Goal: Obtain resource: Obtain resource

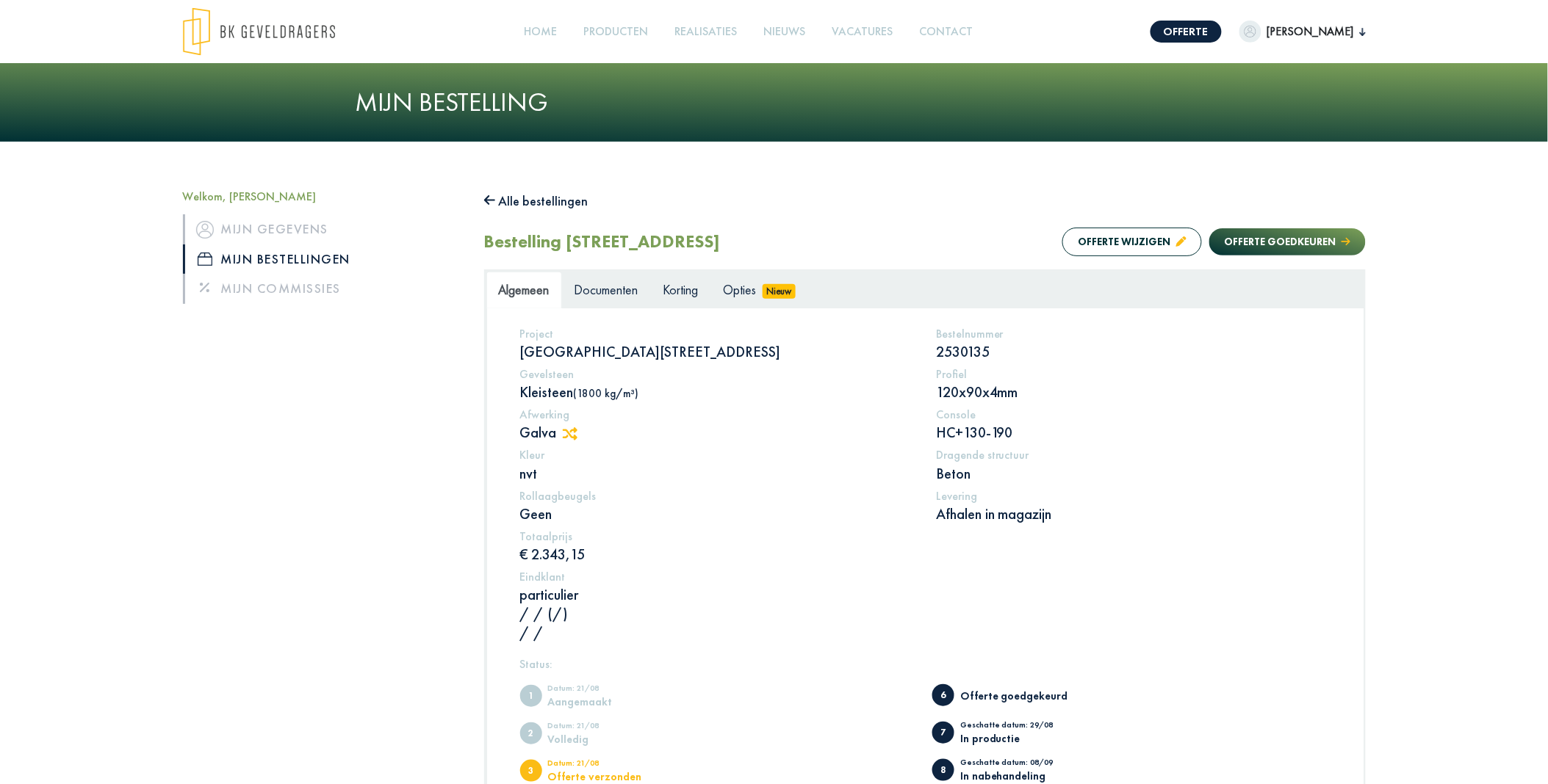
scroll to position [82, 0]
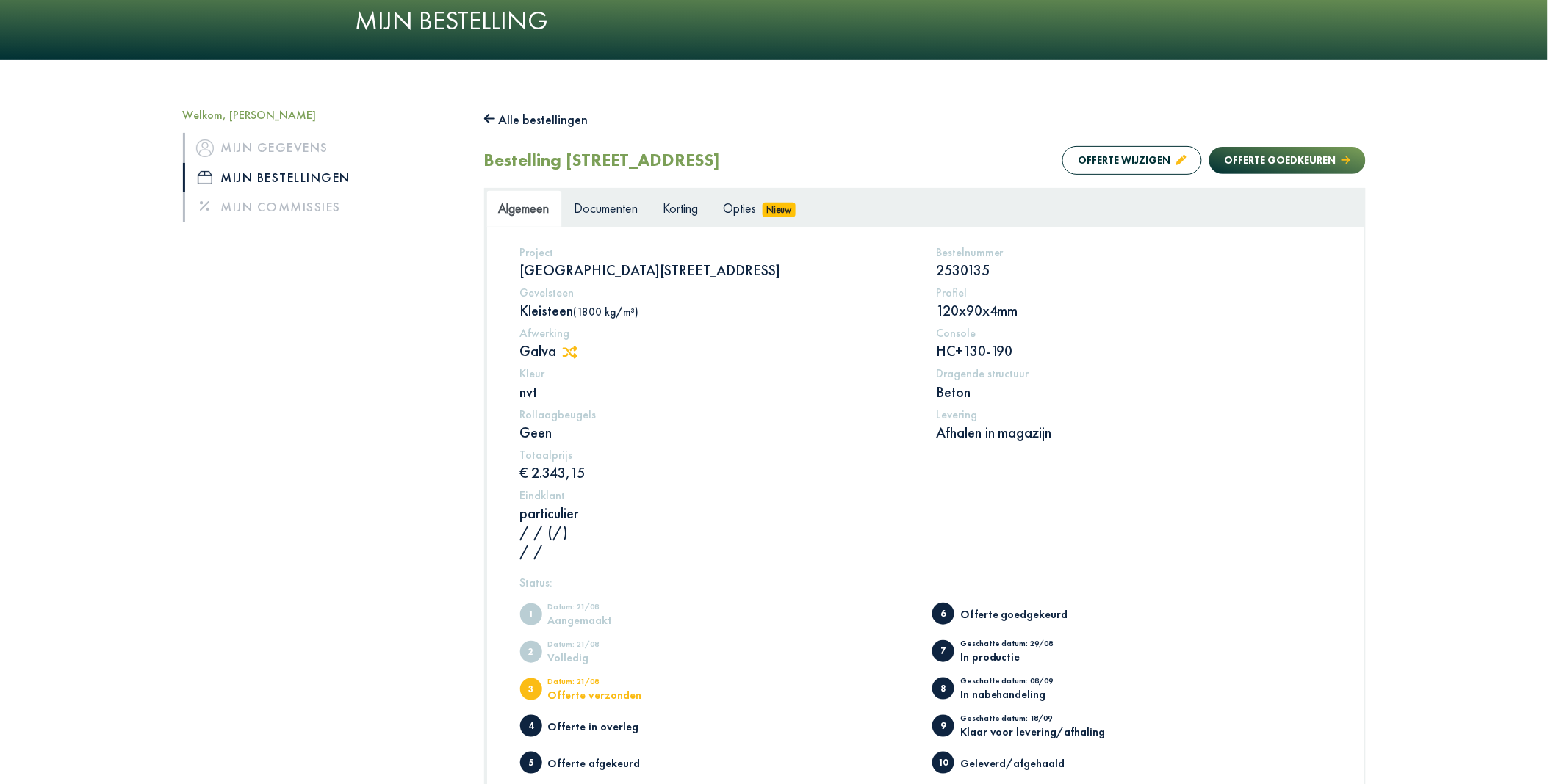
click at [541, 120] on button "Alle bestellingen" at bounding box center [536, 119] width 104 height 23
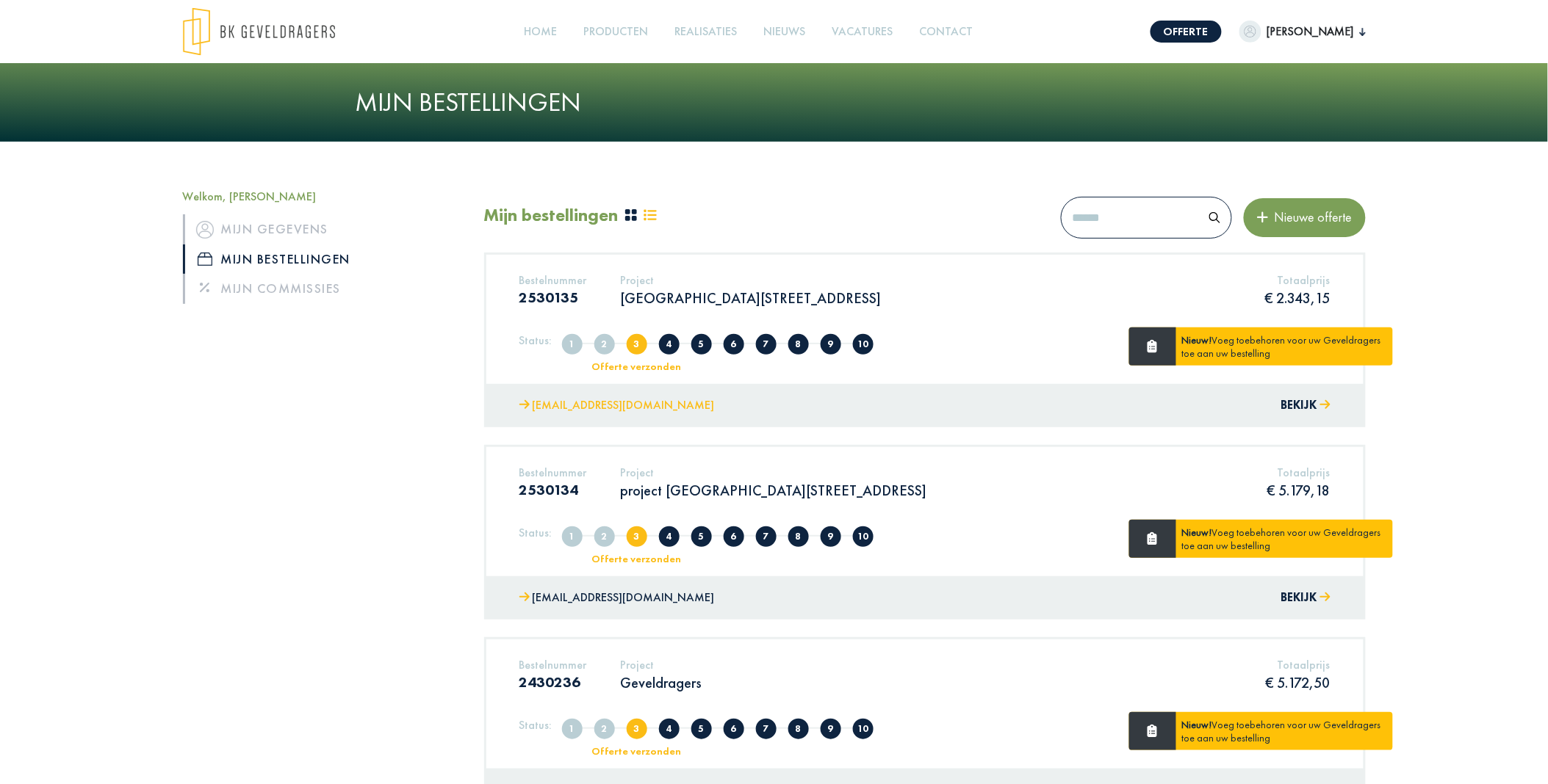
scroll to position [163, 0]
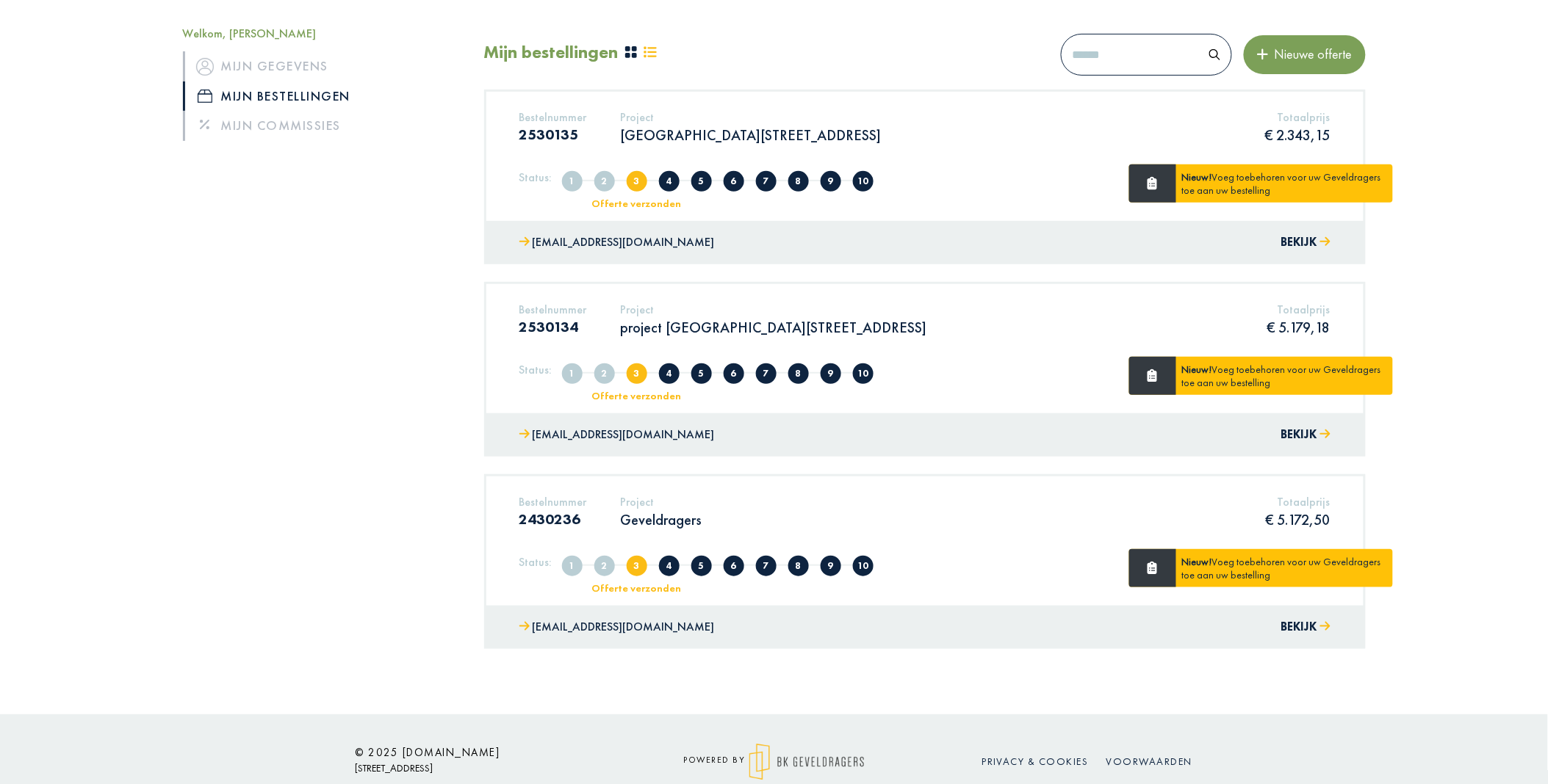
click at [676, 518] on p "Geveldragers" at bounding box center [661, 519] width 82 height 19
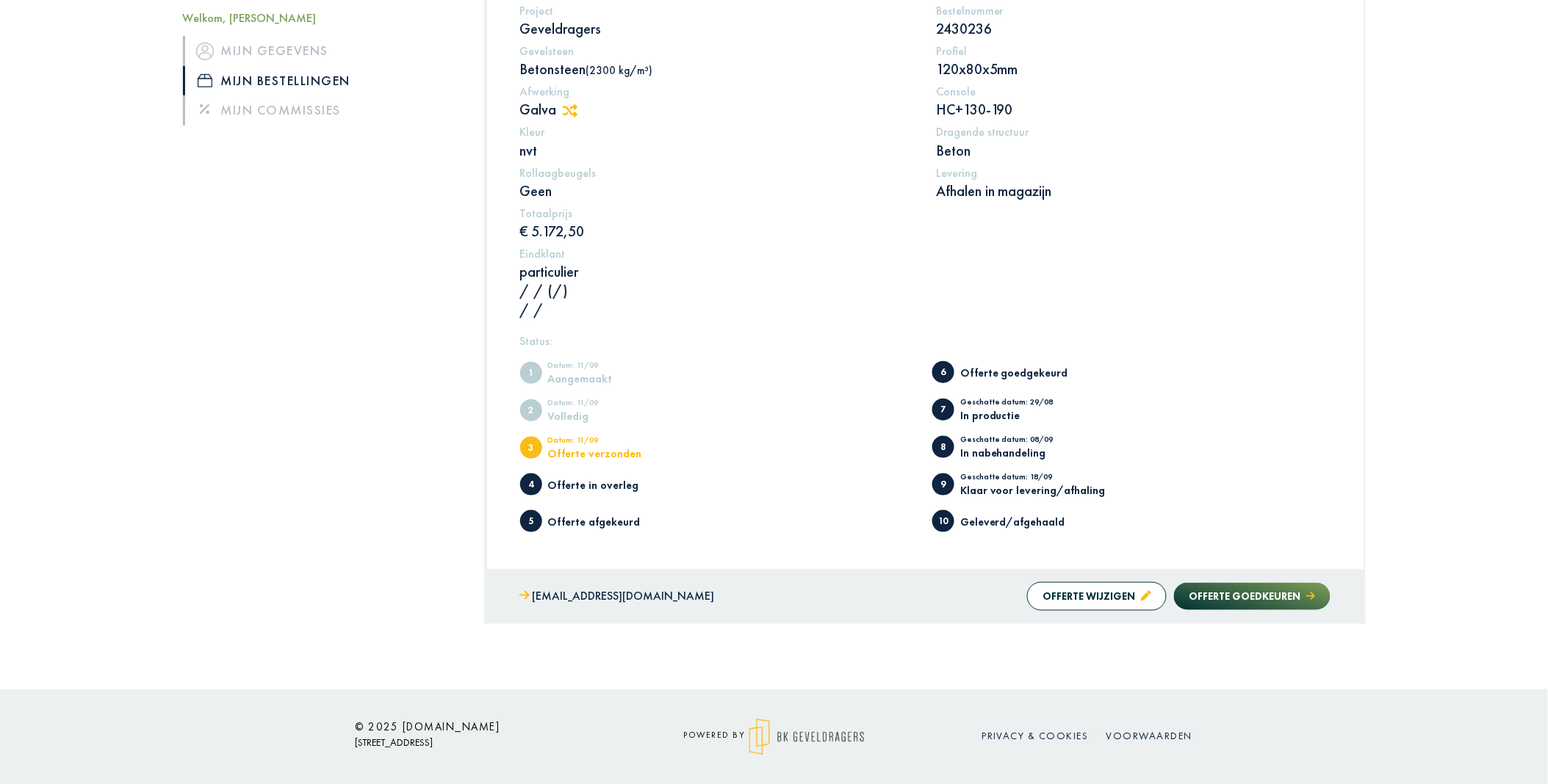
scroll to position [78, 0]
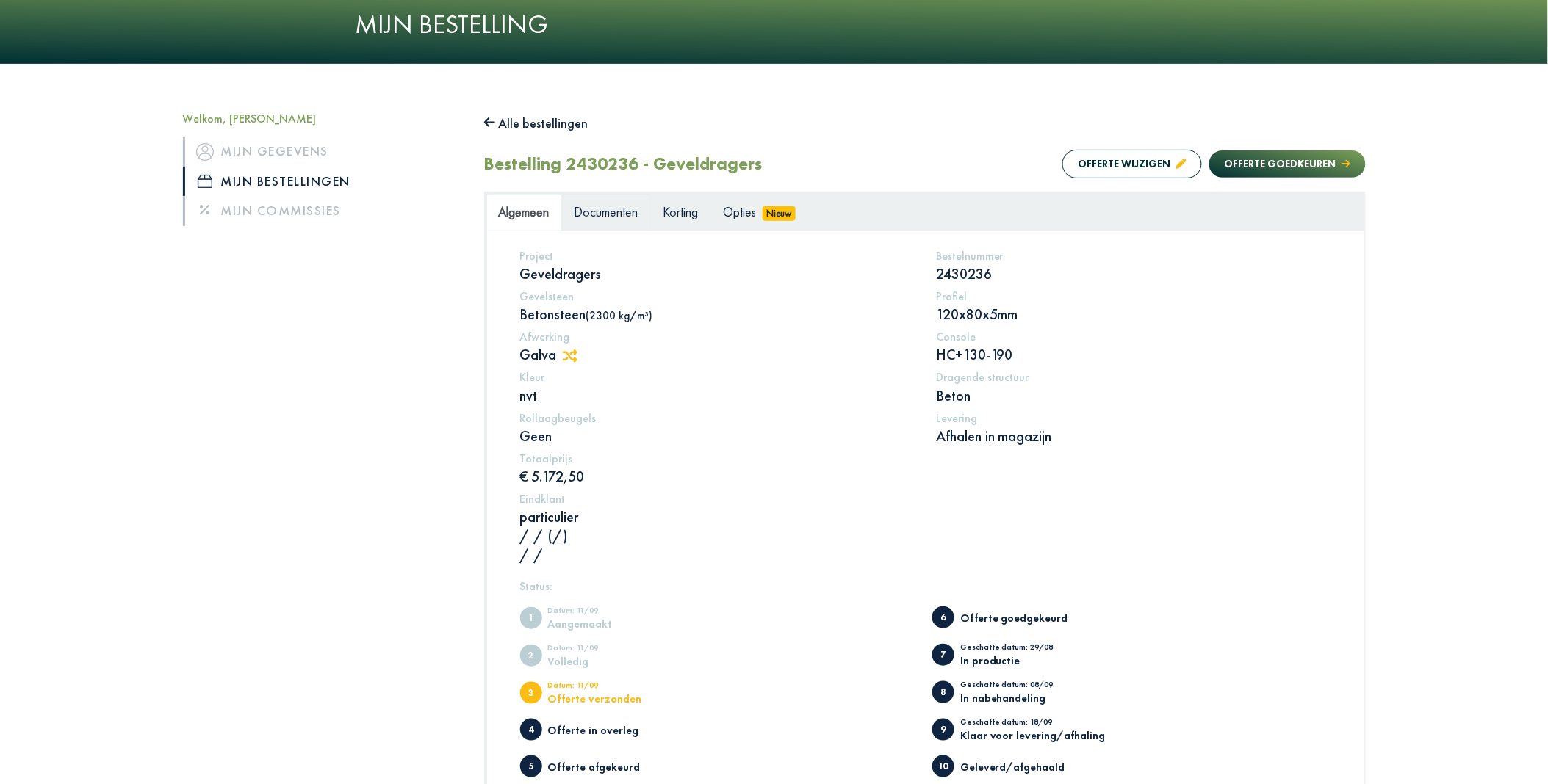
click at [612, 216] on span "Documenten" at bounding box center [607, 212] width 64 height 16
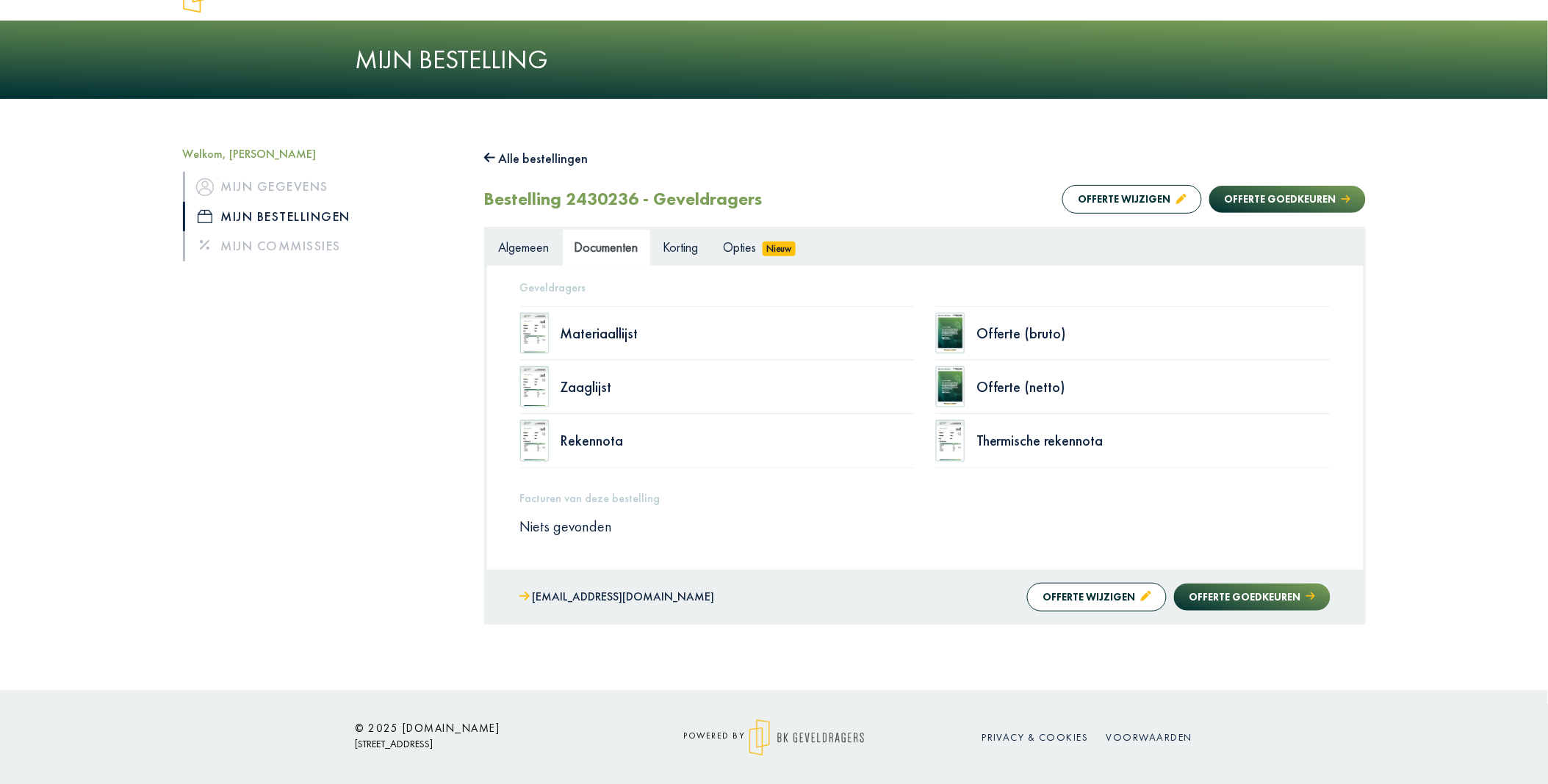
click at [523, 233] on link "Algemeen" at bounding box center [524, 247] width 75 height 36
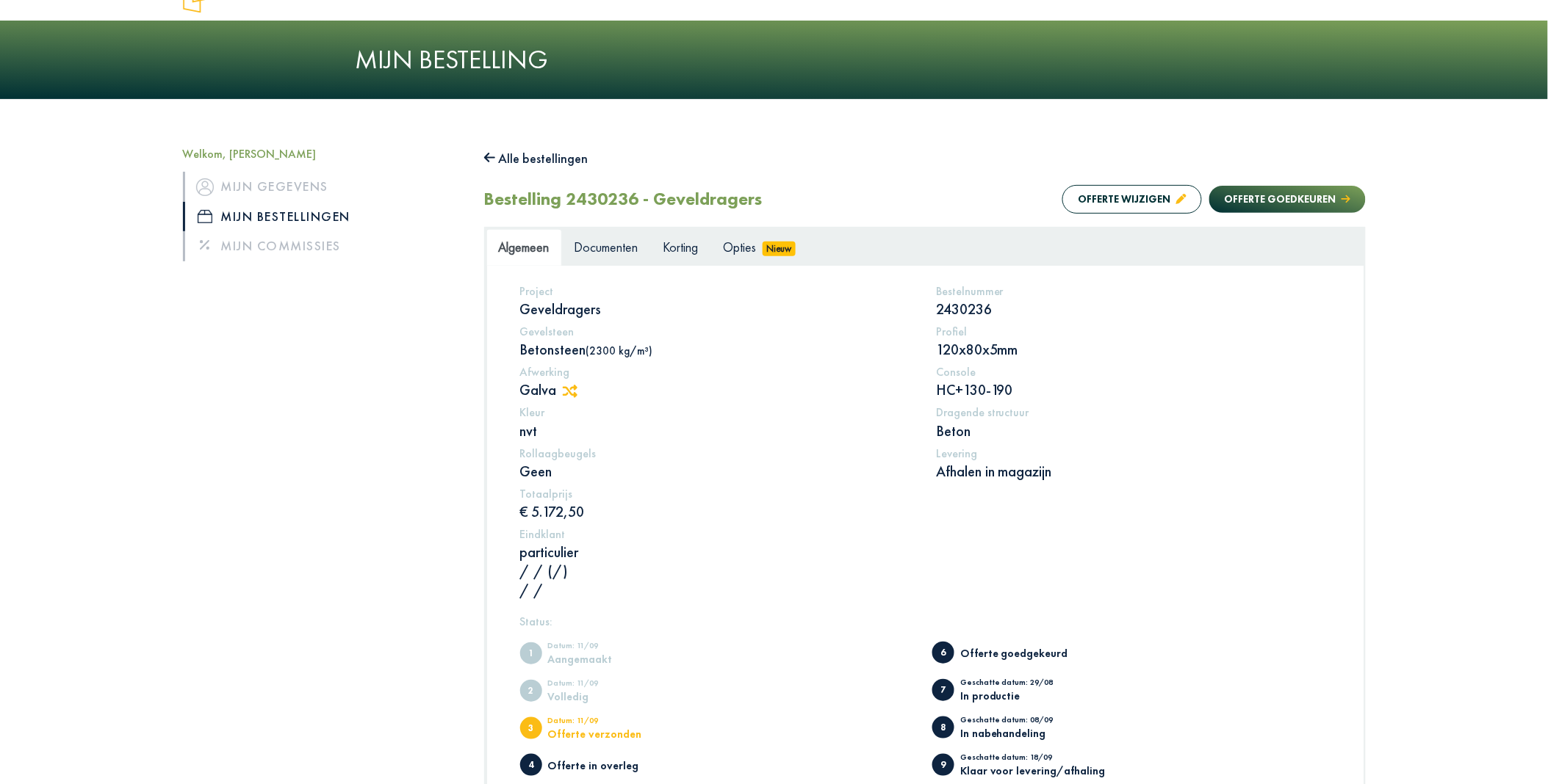
click at [552, 155] on button "Alle bestellingen" at bounding box center [536, 158] width 104 height 23
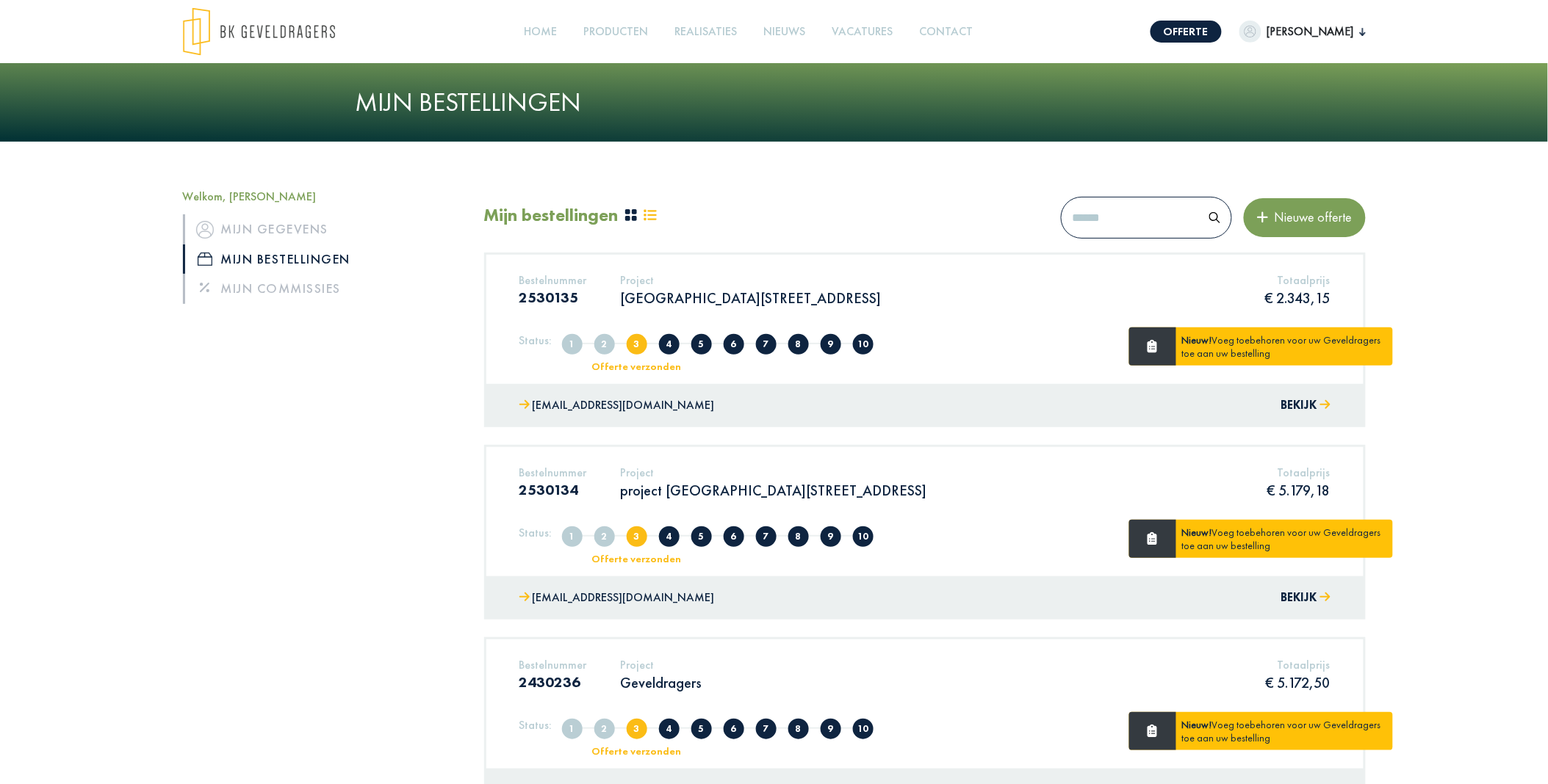
scroll to position [82, 0]
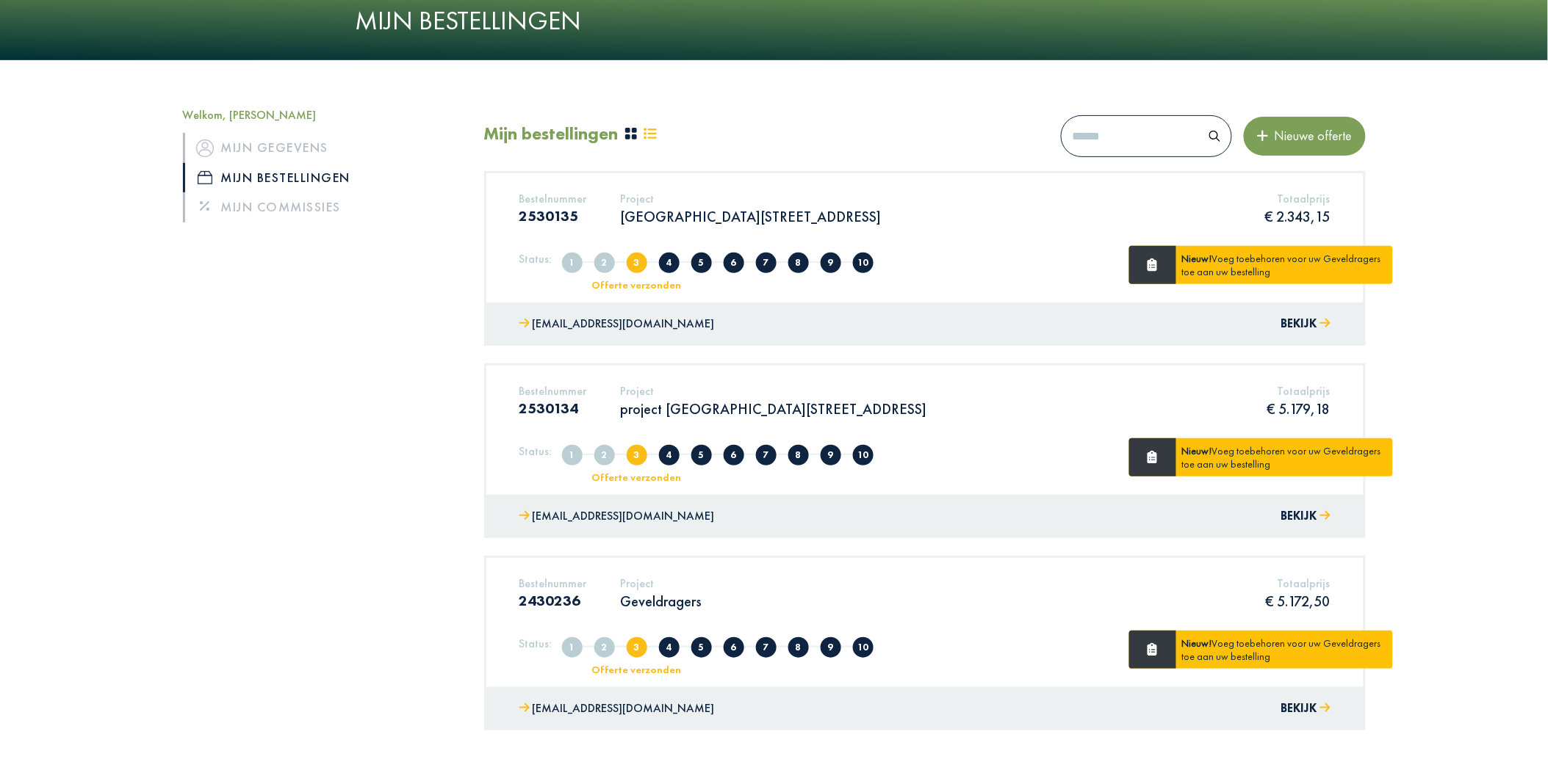
click at [701, 649] on span "5" at bounding box center [702, 648] width 21 height 21
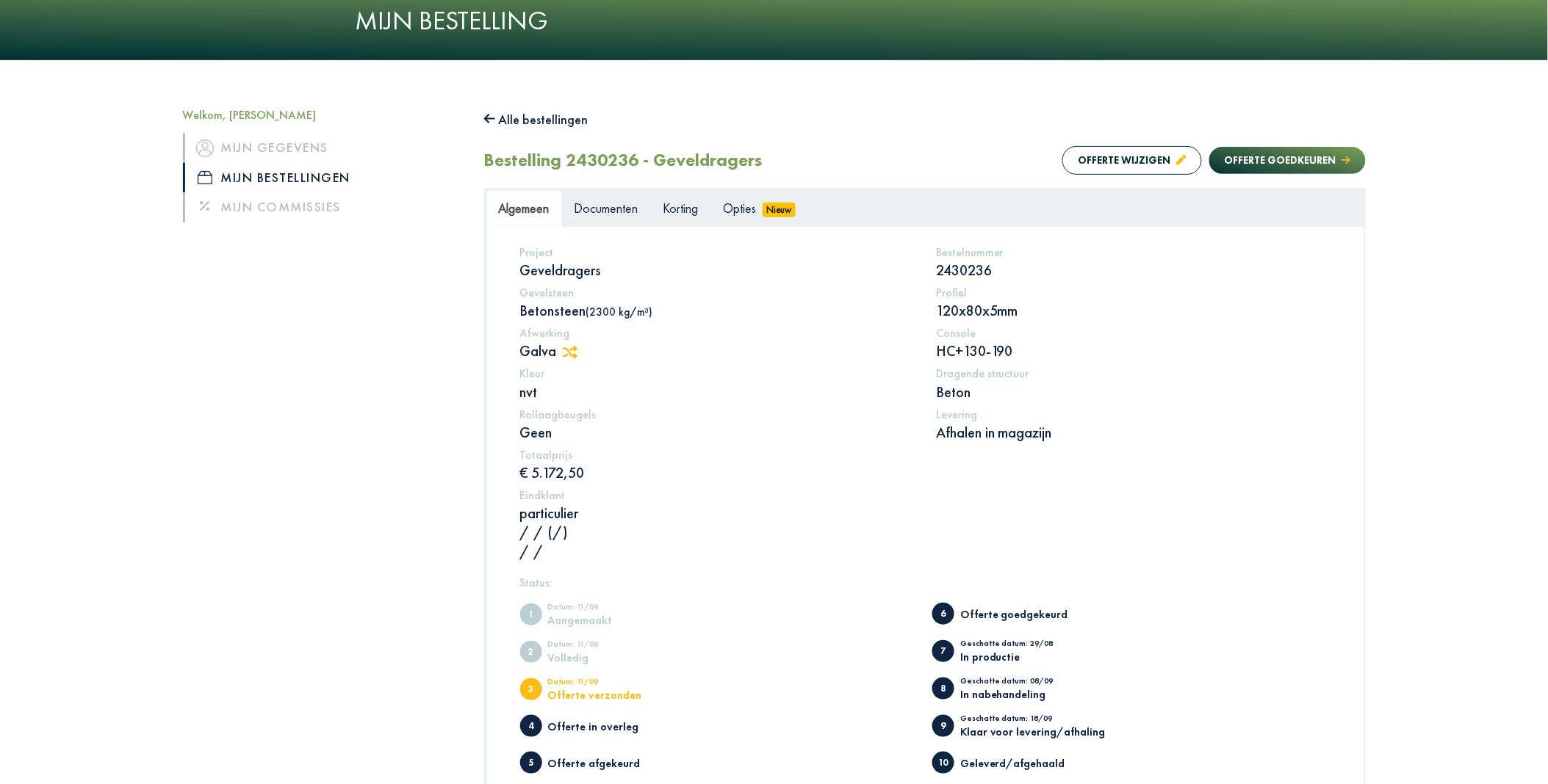
scroll to position [163, 0]
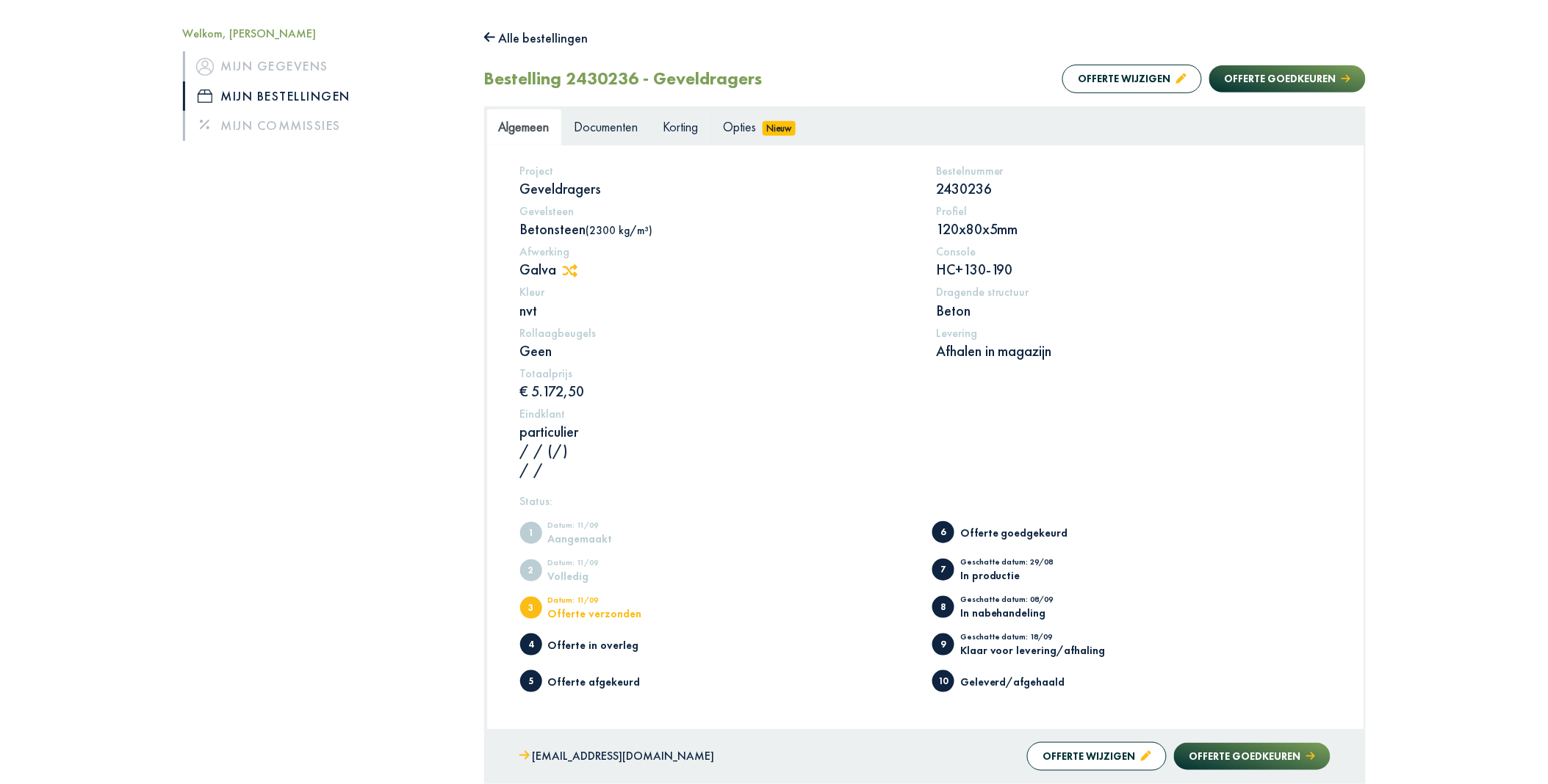
click at [757, 130] on span "Opties" at bounding box center [740, 126] width 33 height 16
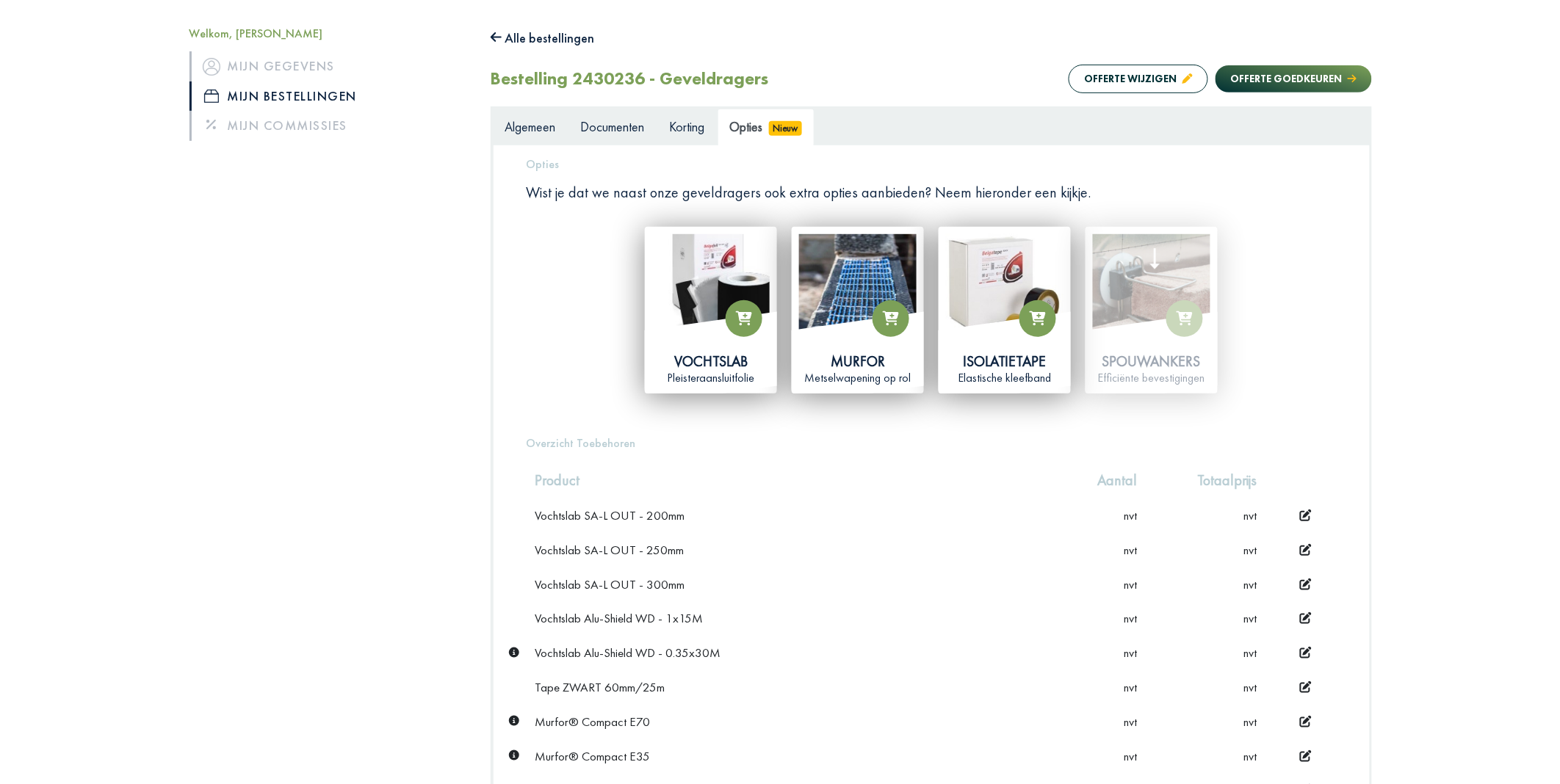
scroll to position [0, 0]
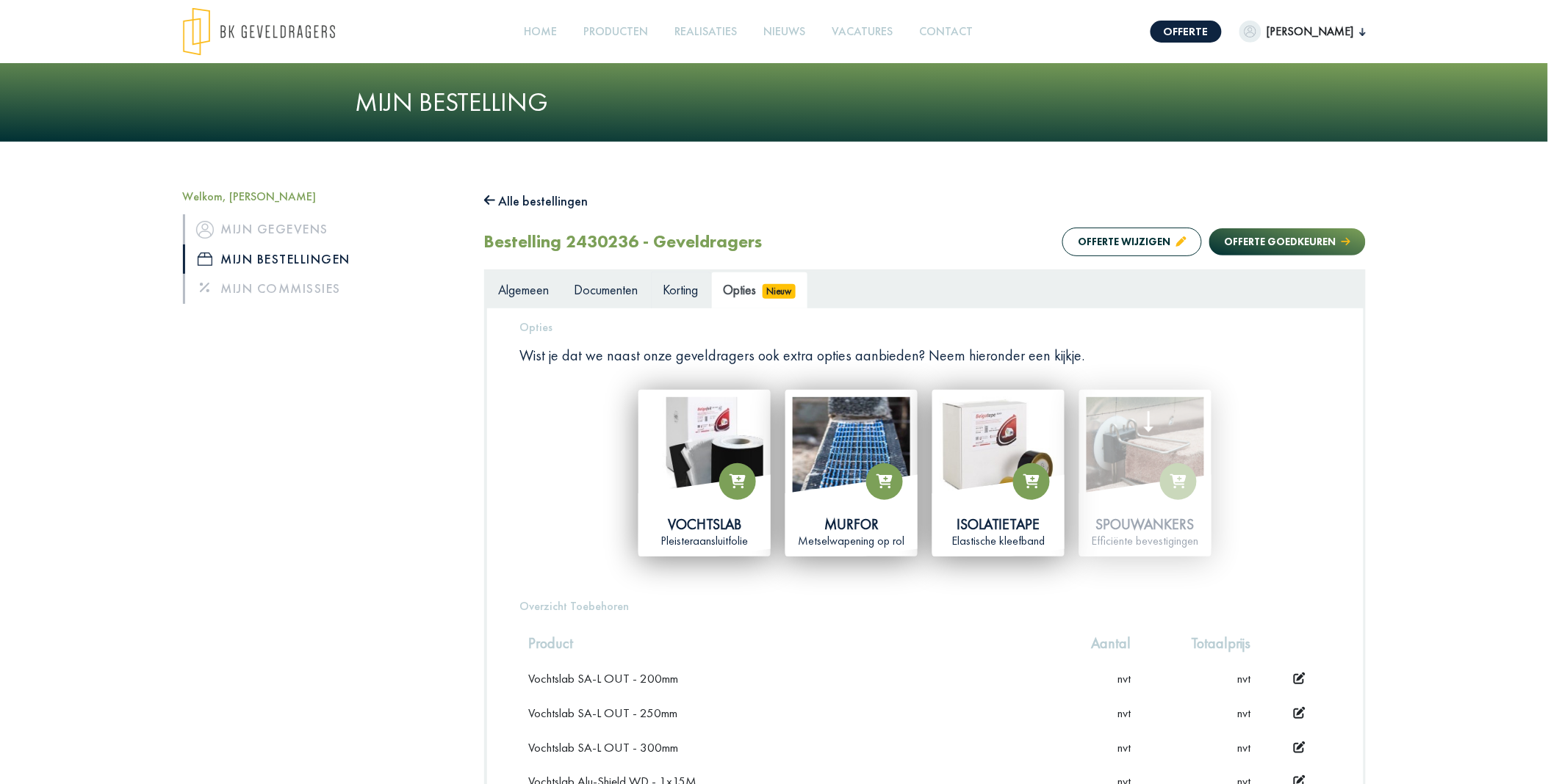
click at [685, 290] on span "Korting" at bounding box center [681, 289] width 36 height 16
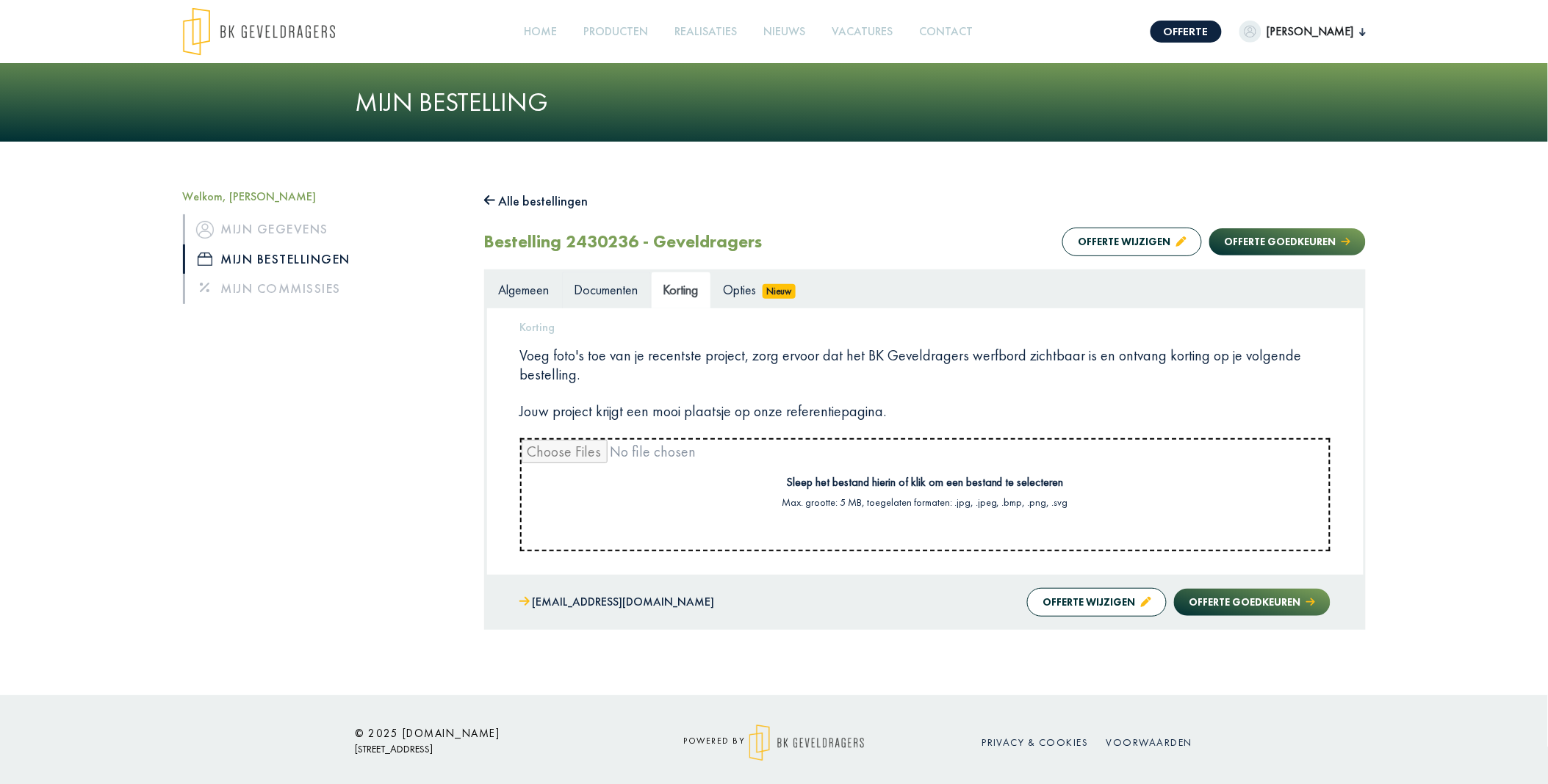
click at [622, 297] on span "Documenten" at bounding box center [607, 289] width 64 height 16
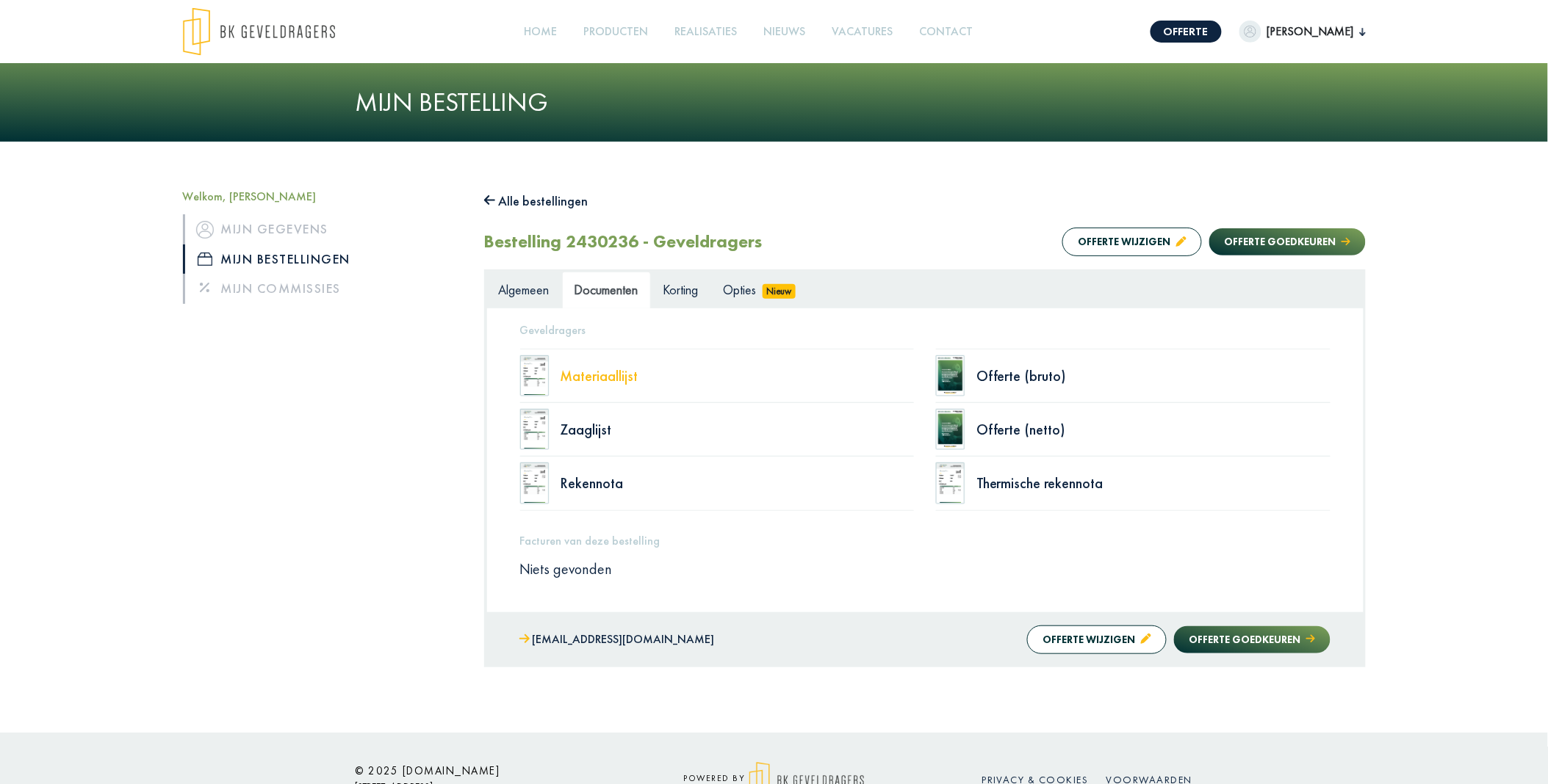
click at [583, 372] on div "Materiaallijst" at bounding box center [738, 376] width 354 height 15
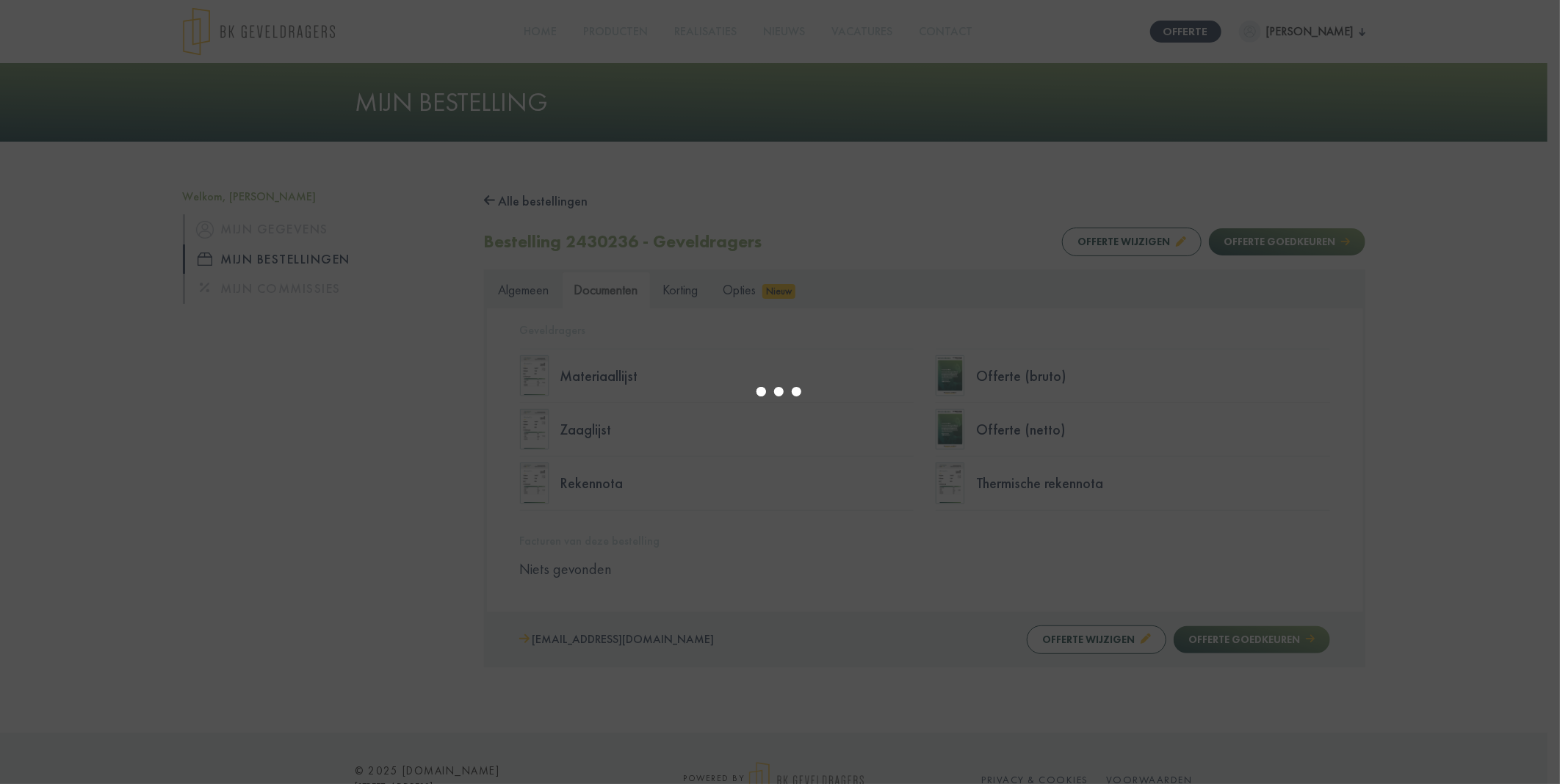
select select "******"
type input "*"
select select "****"
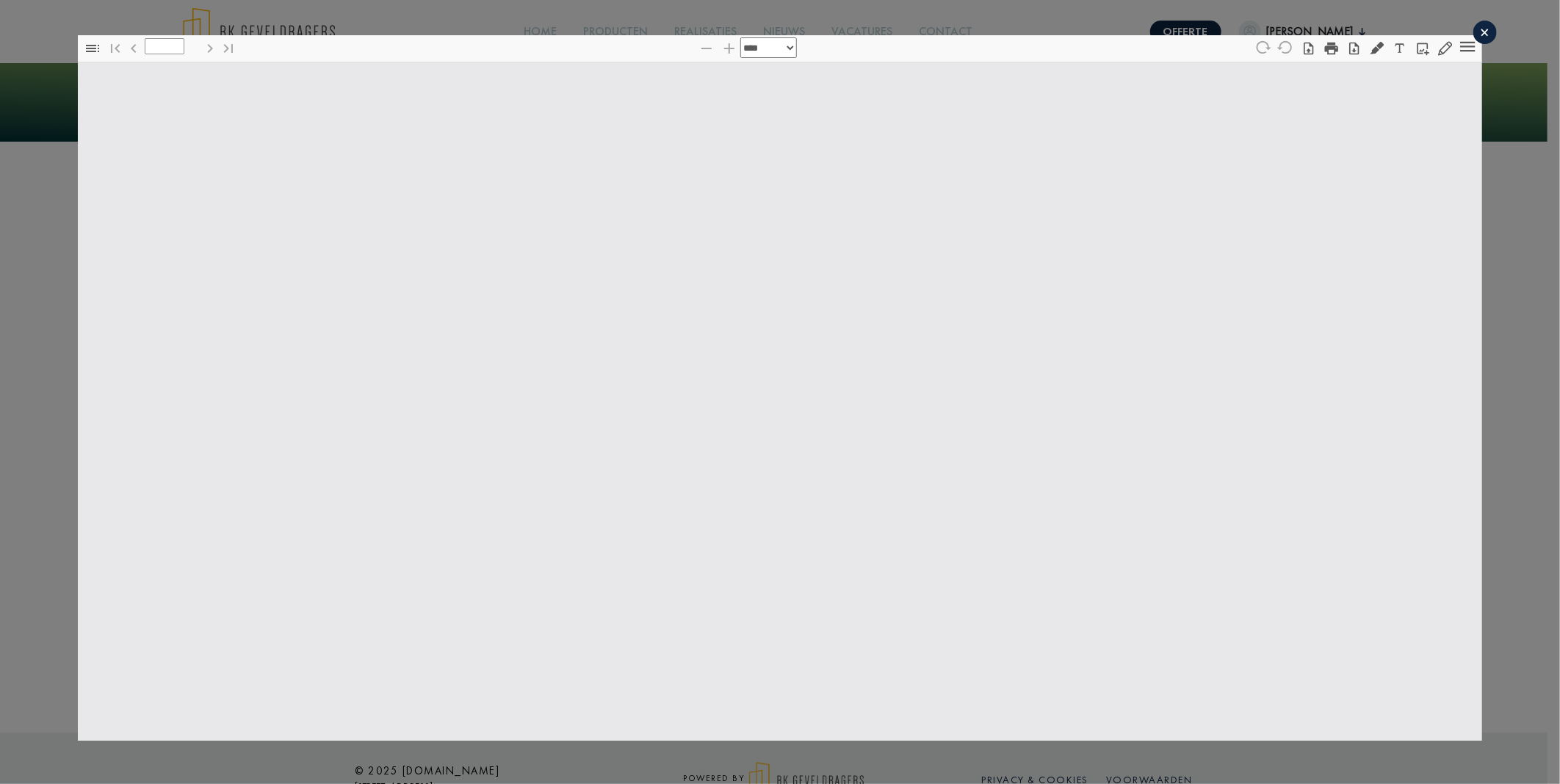
type input "*"
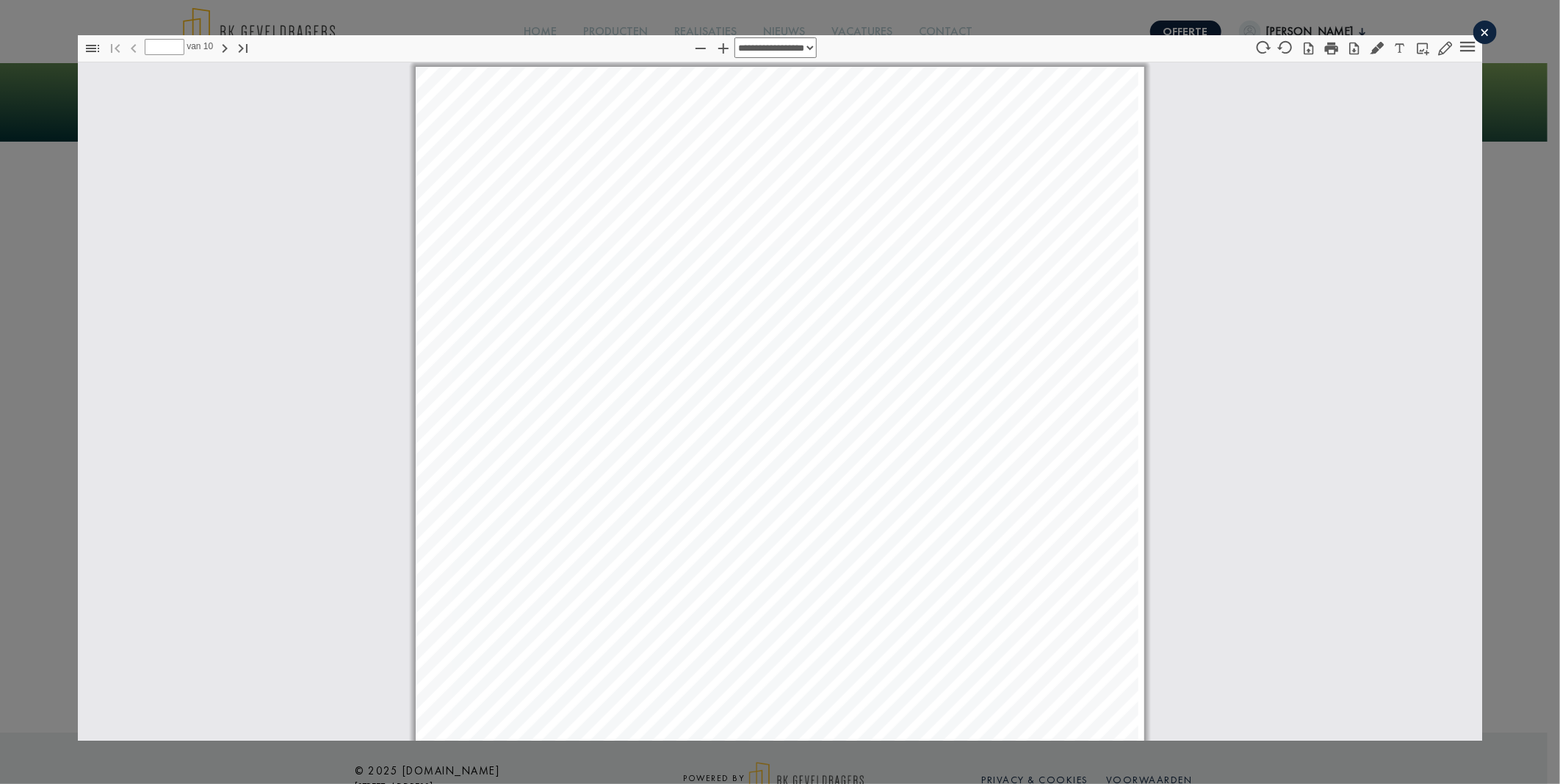
scroll to position [7, 0]
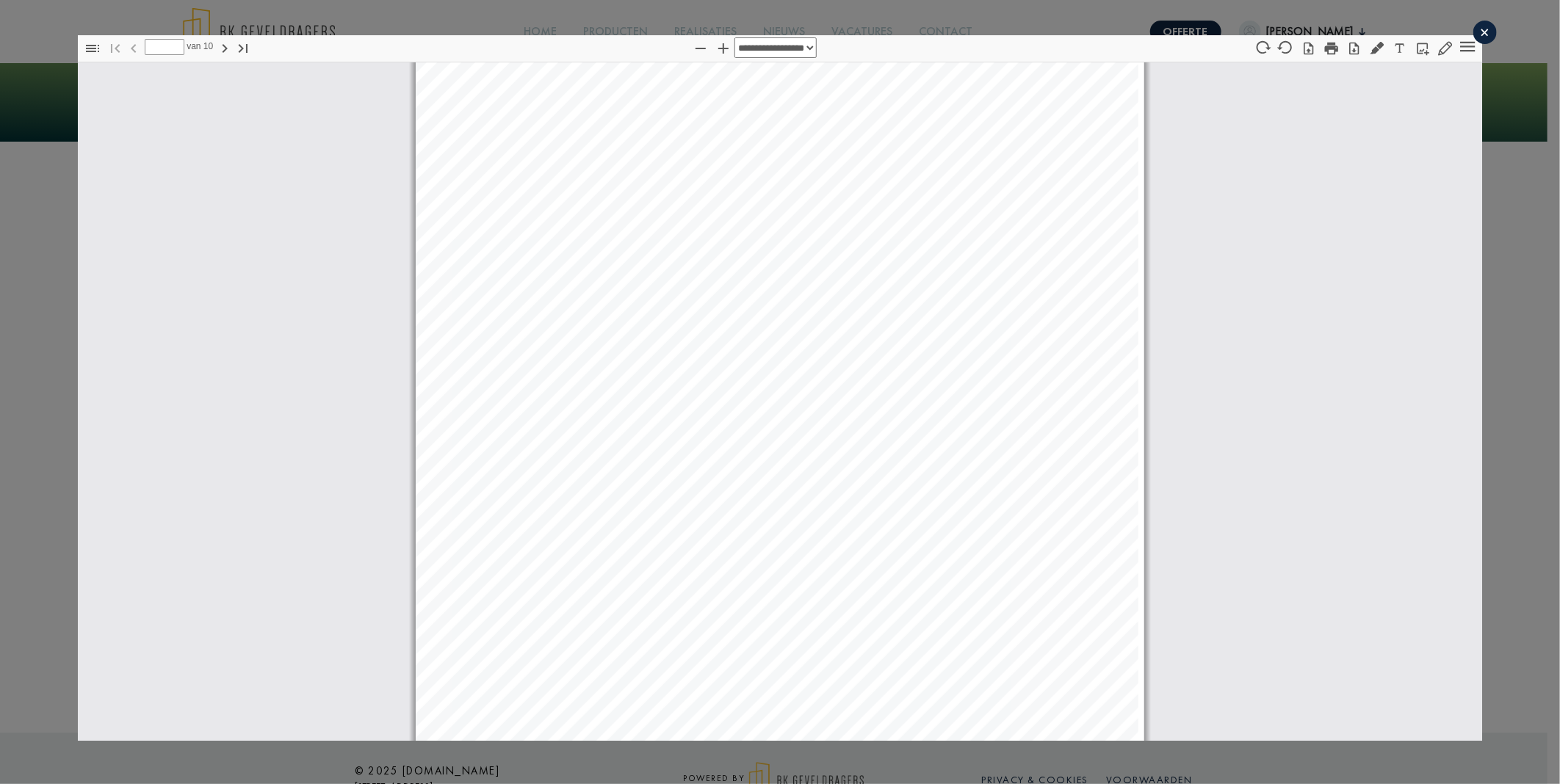
select select "****"
type input "**"
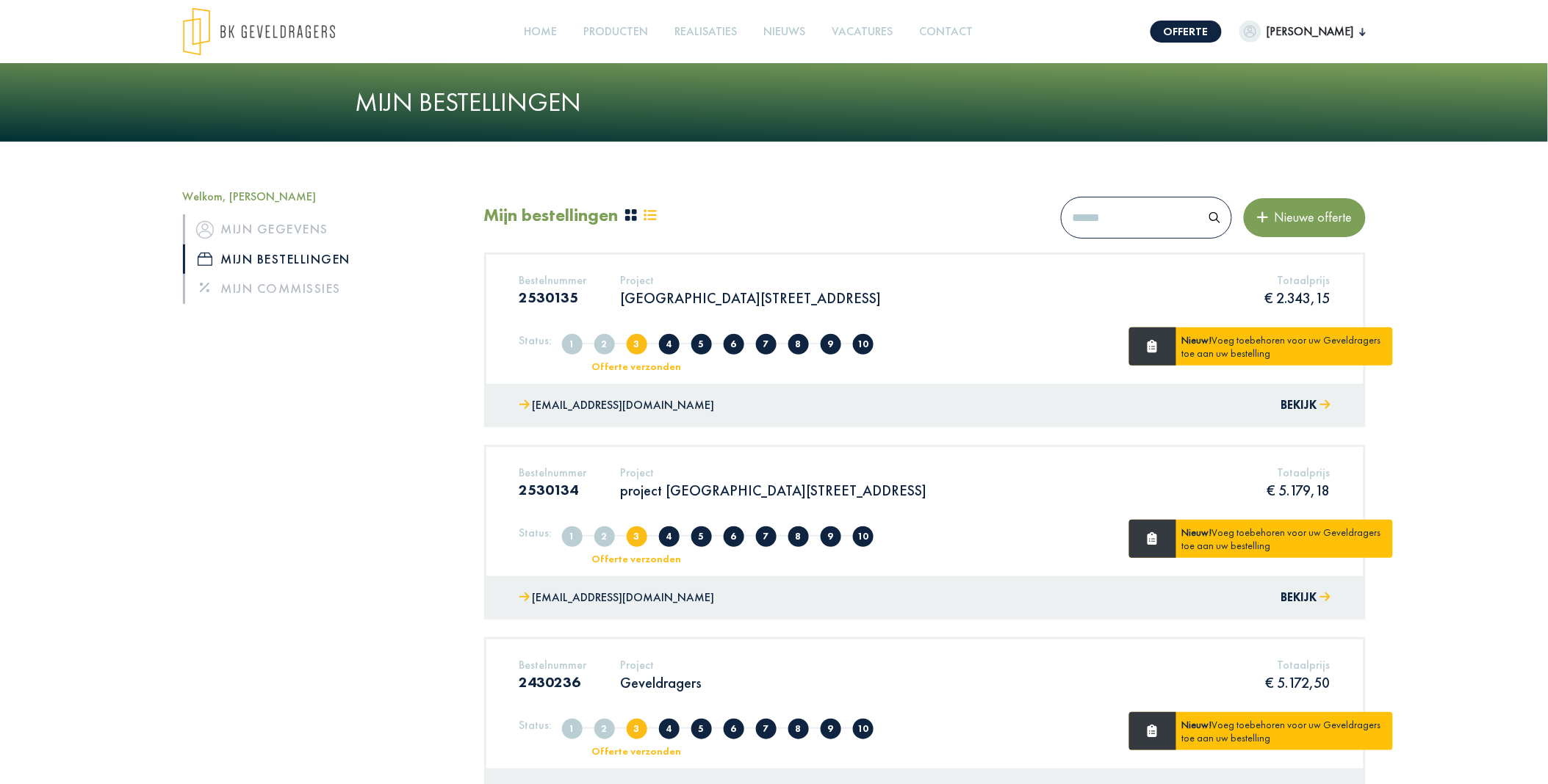
click at [671, 289] on p "[GEOGRAPHIC_DATA][STREET_ADDRESS]" at bounding box center [751, 298] width 261 height 19
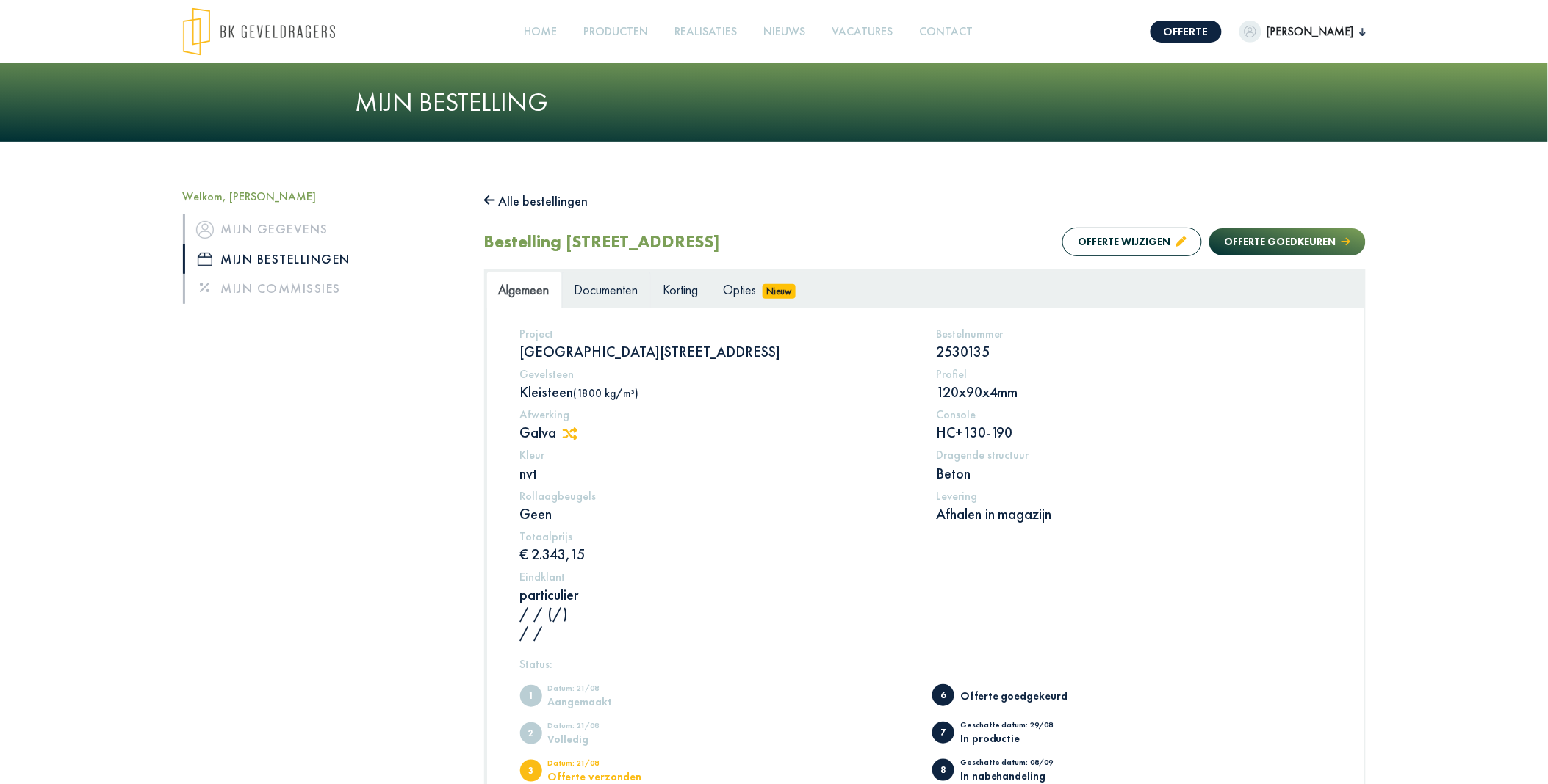
click at [607, 292] on span "Documenten" at bounding box center [607, 289] width 64 height 16
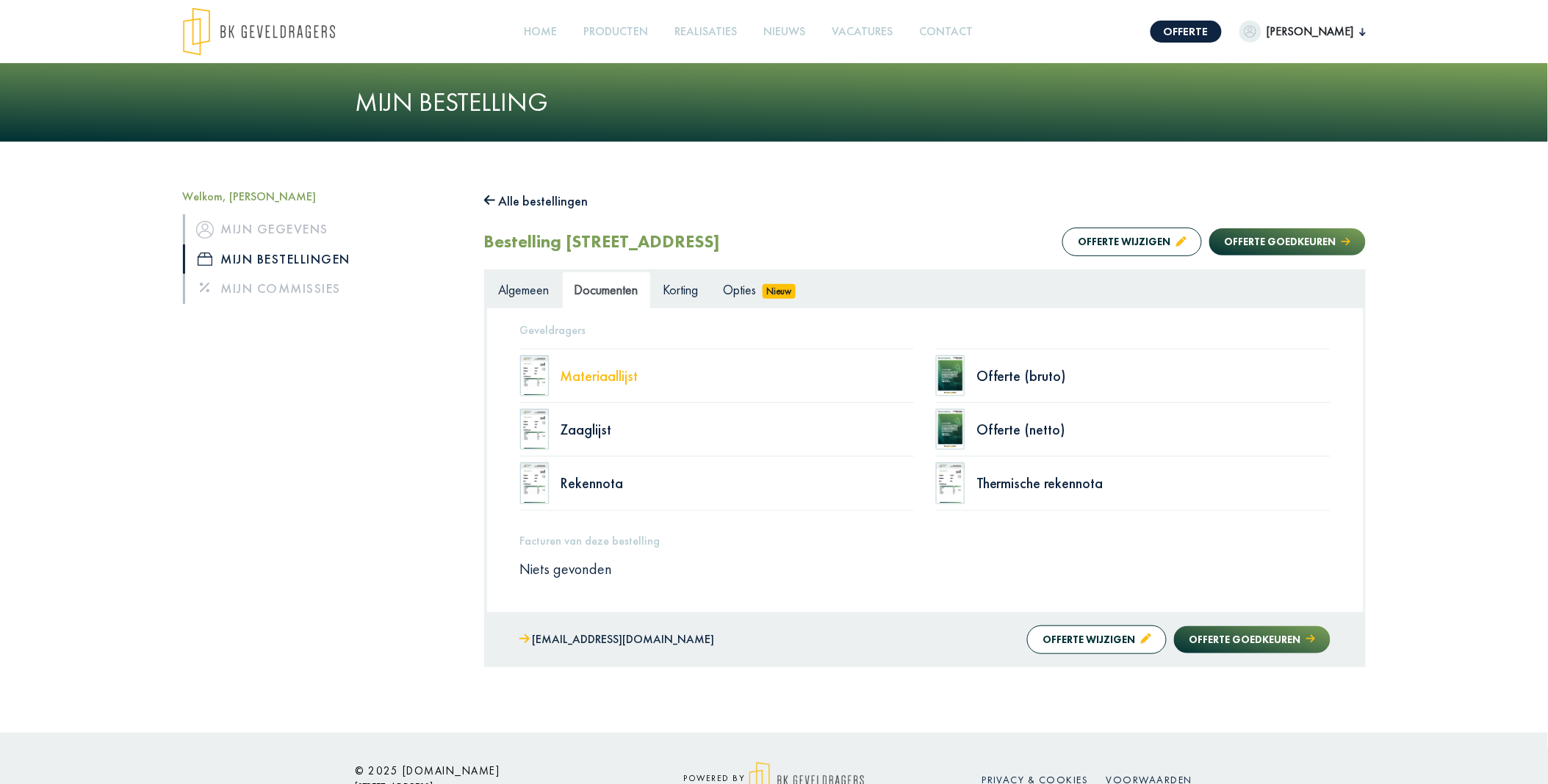
click at [592, 375] on div "Materiaallijst" at bounding box center [738, 376] width 354 height 15
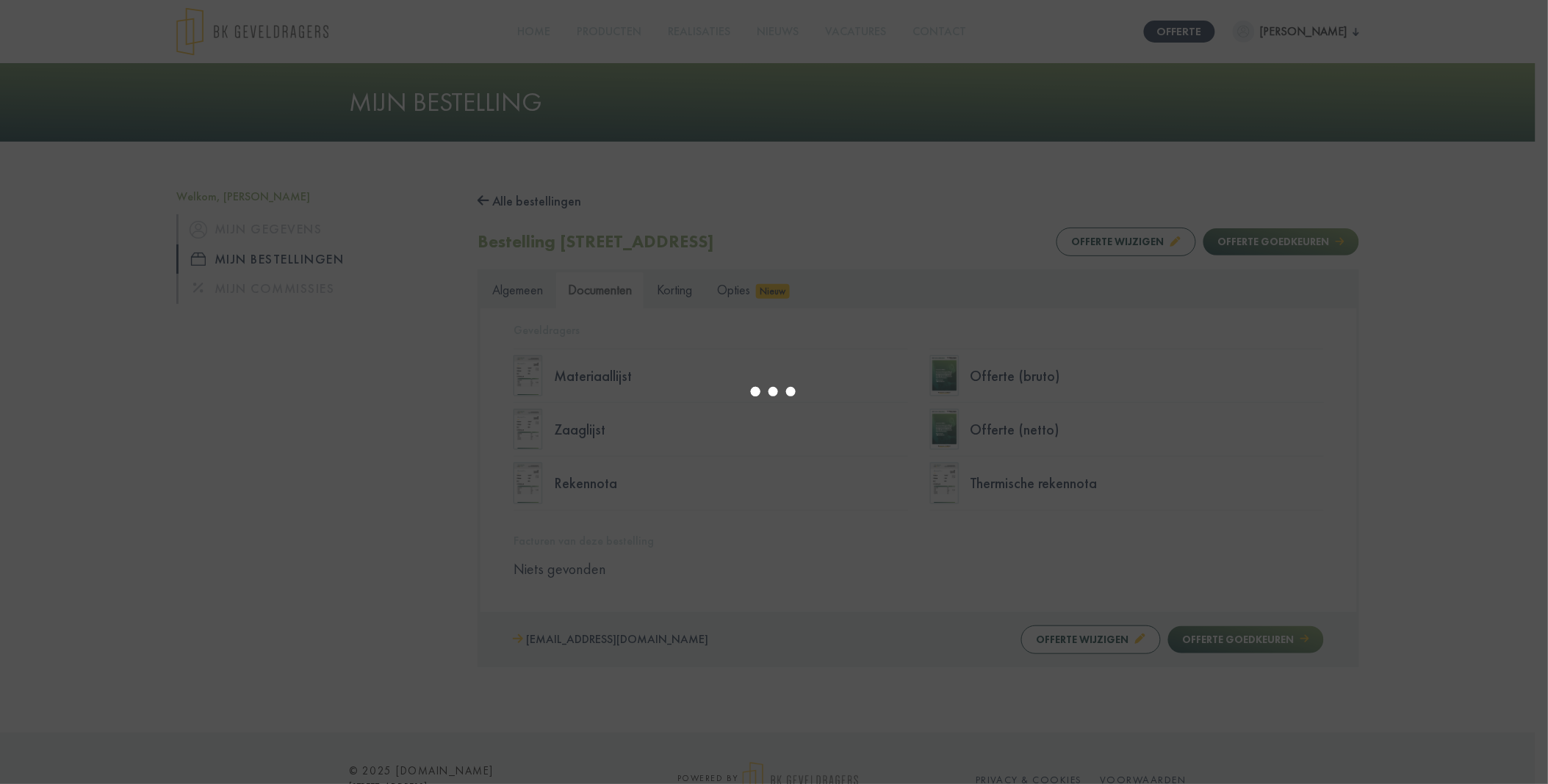
type input "*"
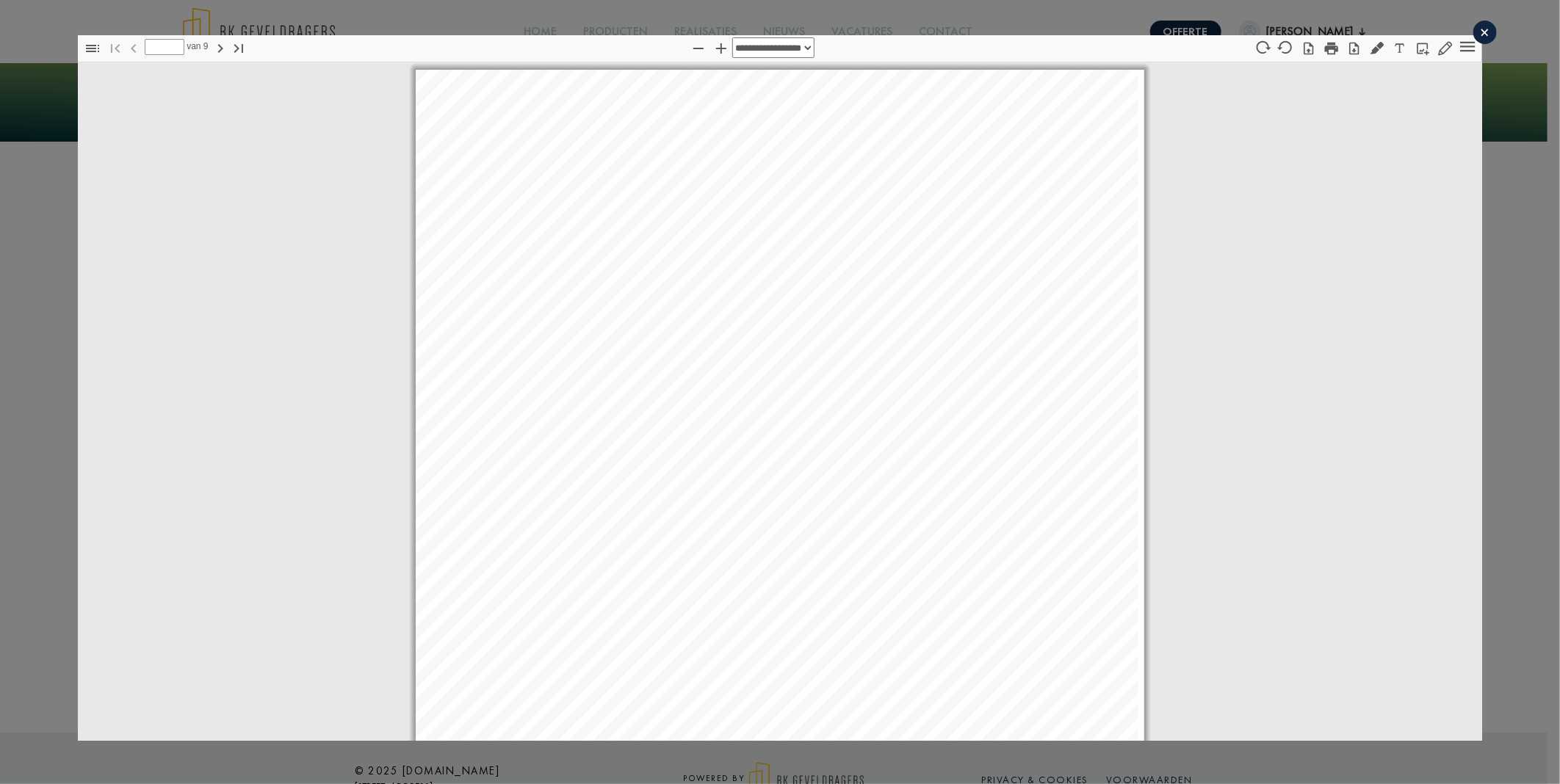
scroll to position [7, 0]
select select "****"
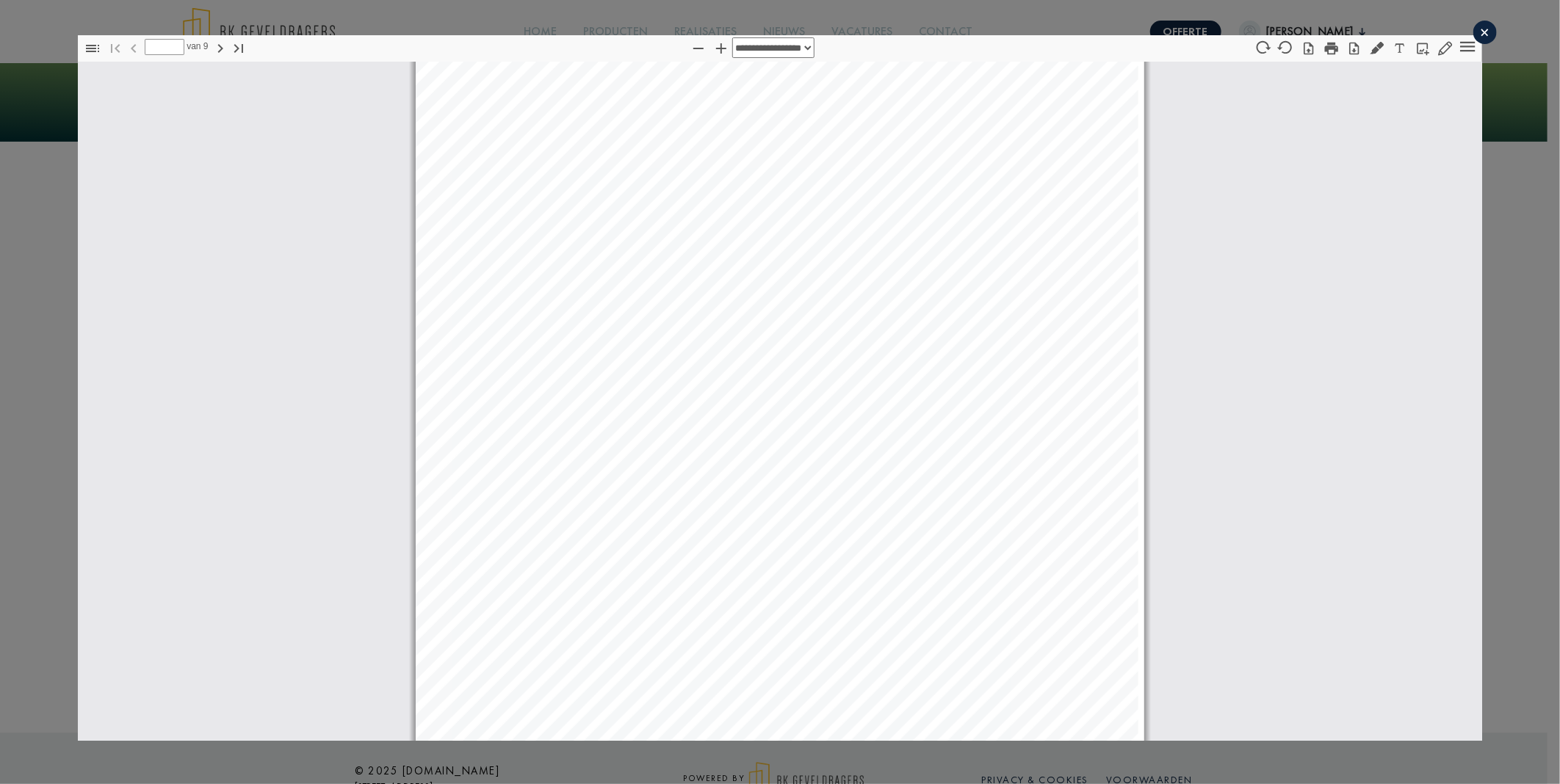
scroll to position [163, 0]
type input "*"
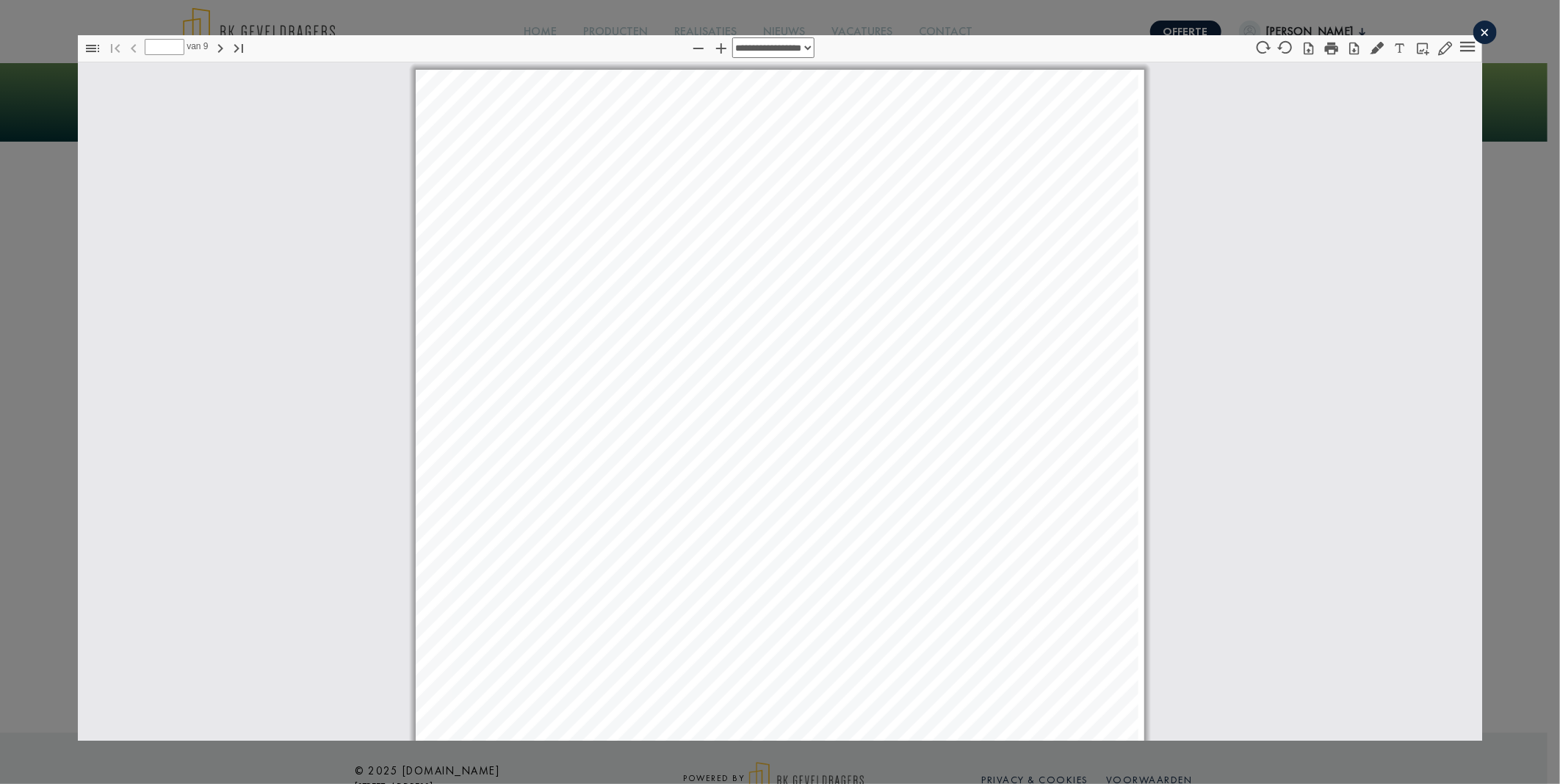
click at [1474, 24] on div "×" at bounding box center [1485, 32] width 23 height 23
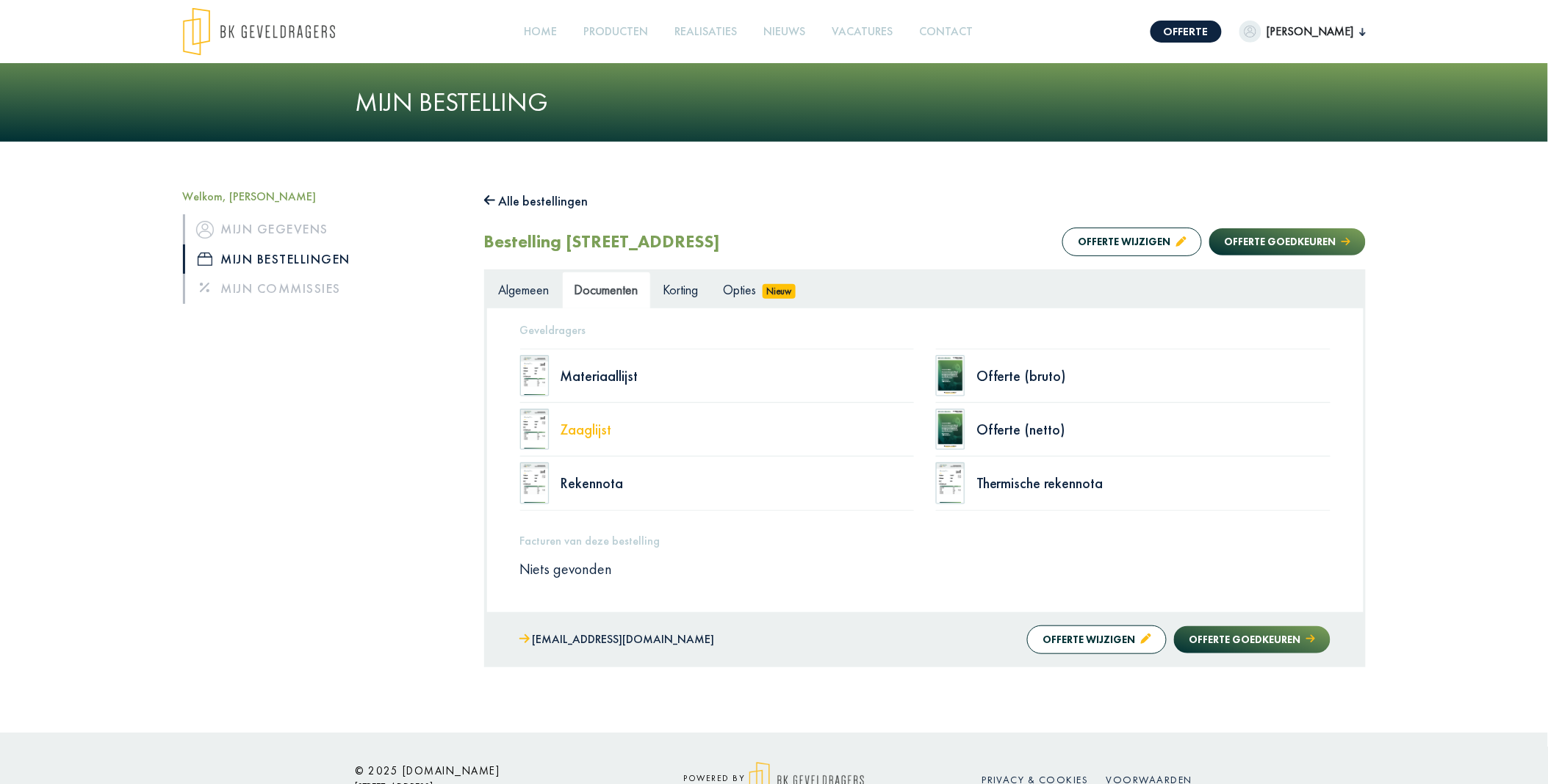
click at [591, 424] on div "Zaaglijst" at bounding box center [738, 429] width 354 height 15
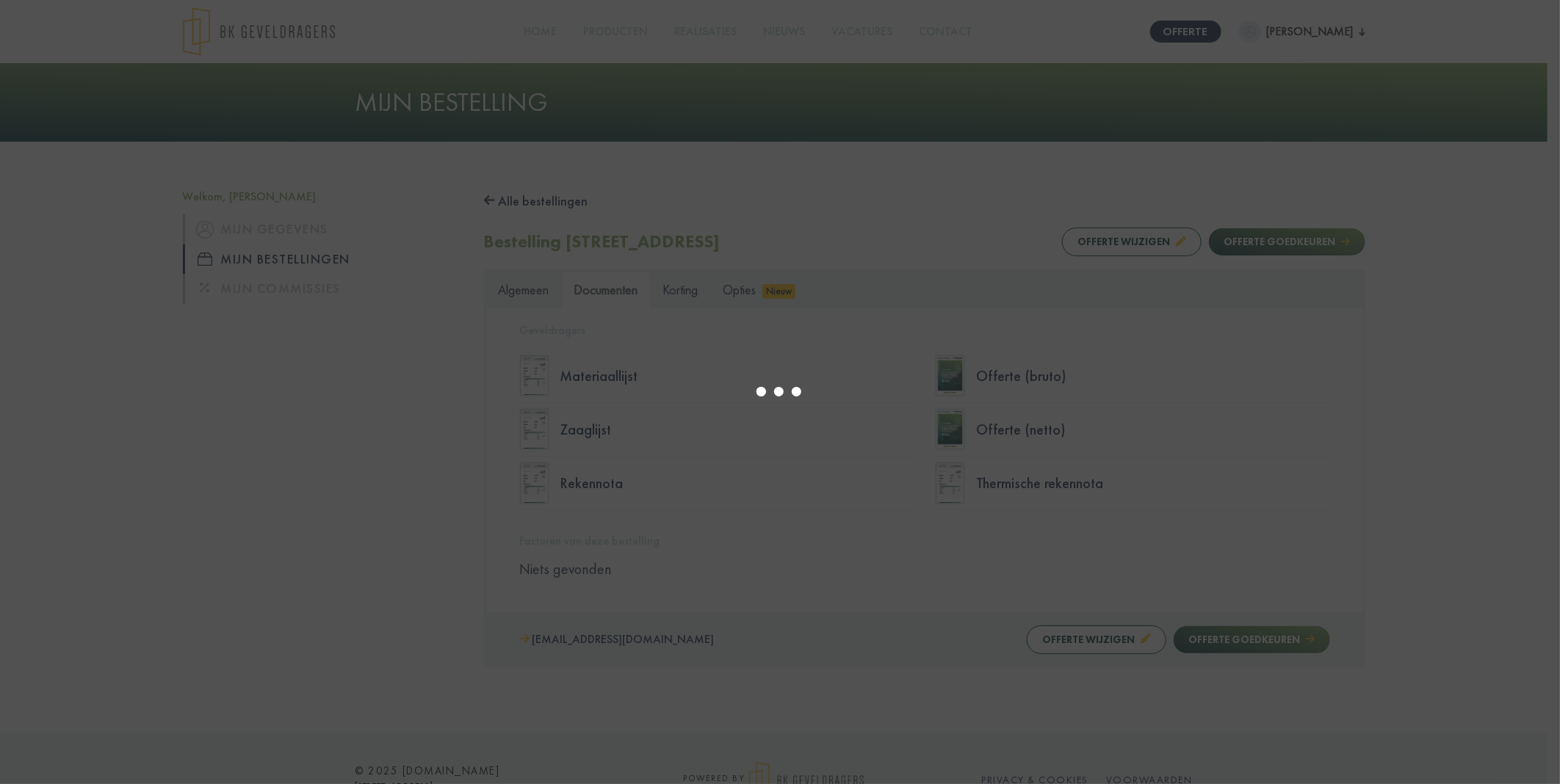
select select "****"
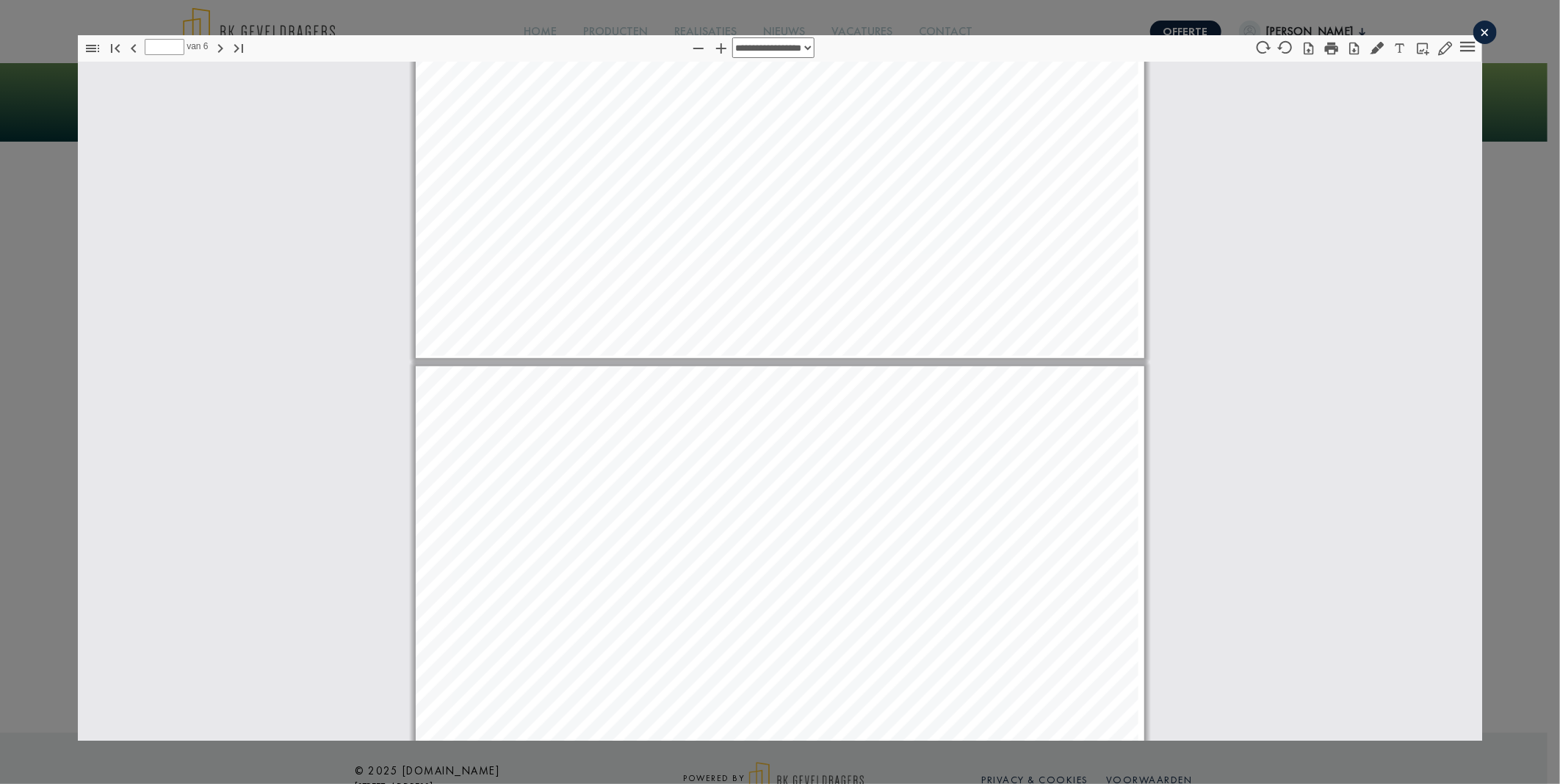
scroll to position [1312, 0]
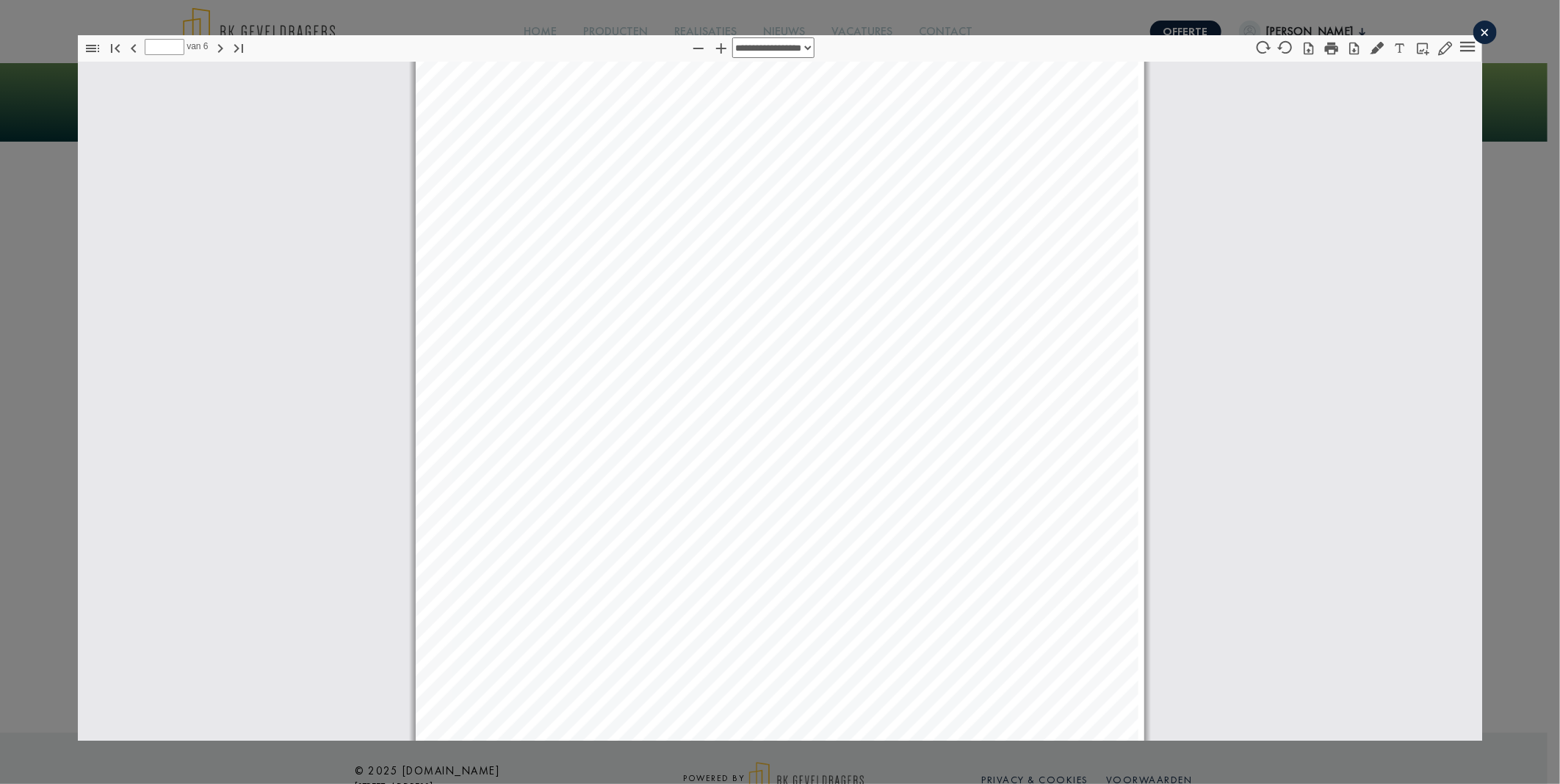
type input "*"
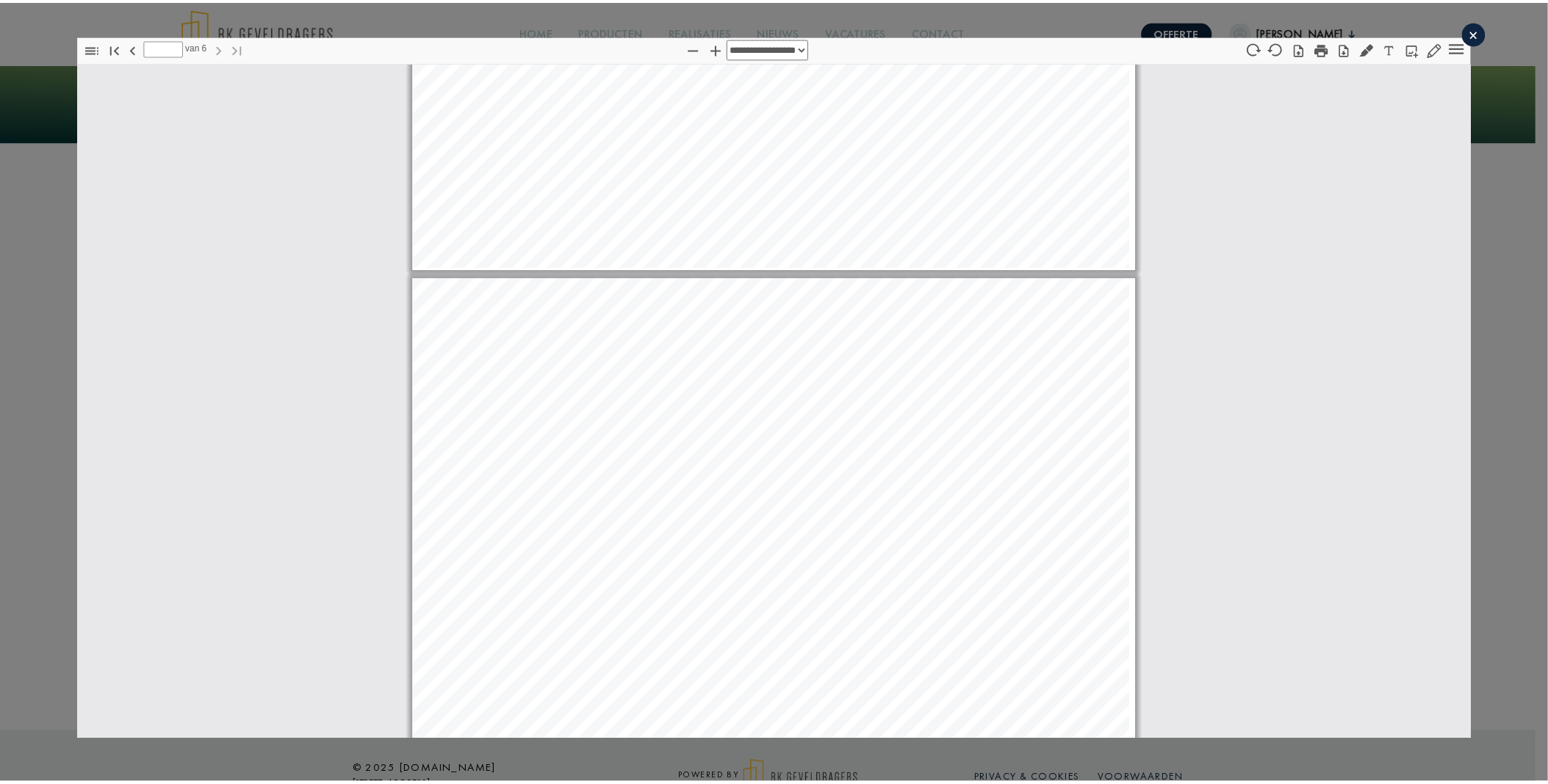
scroll to position [5556, 0]
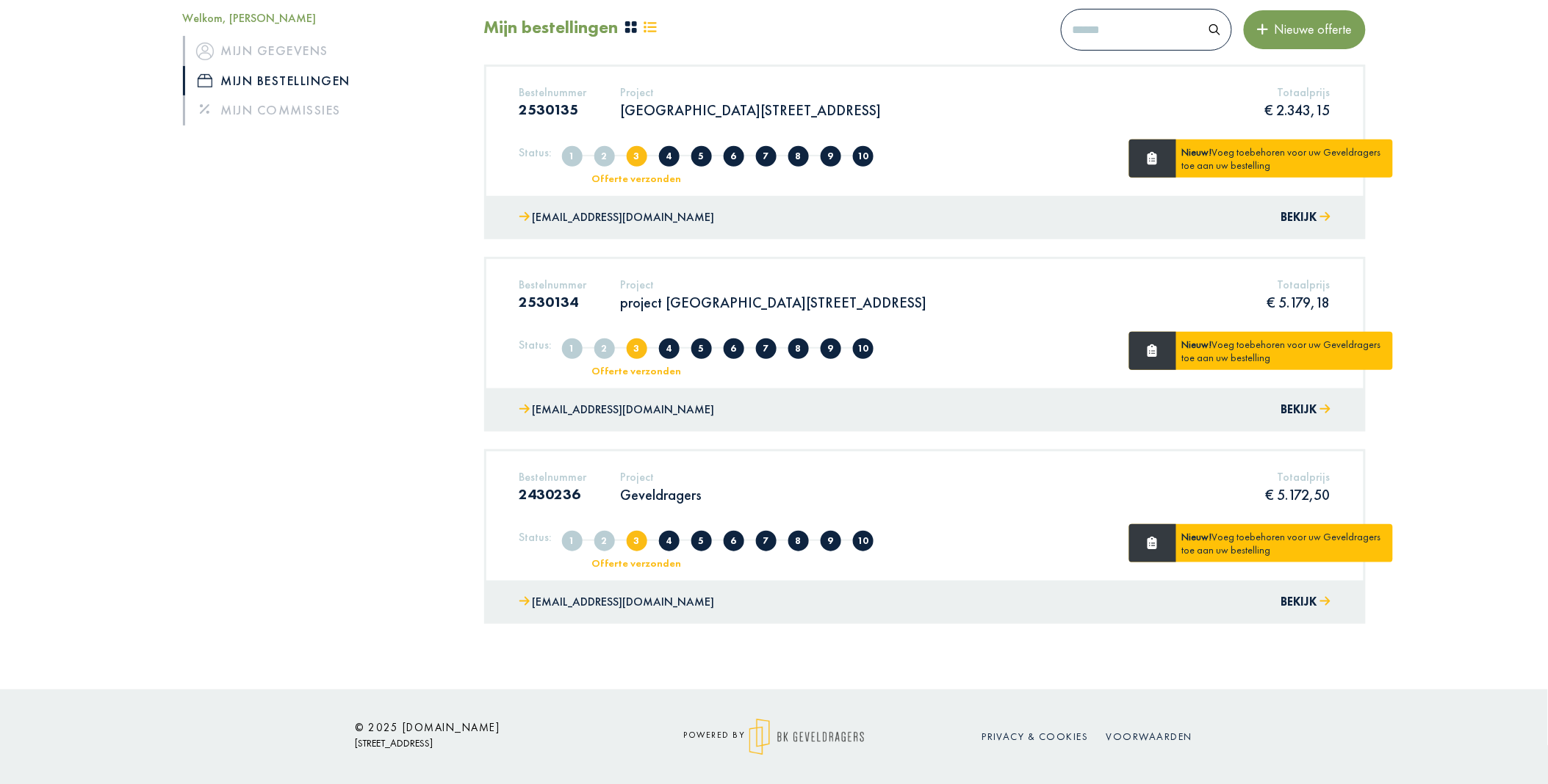
scroll to position [107, 0]
